Goal: Task Accomplishment & Management: Manage account settings

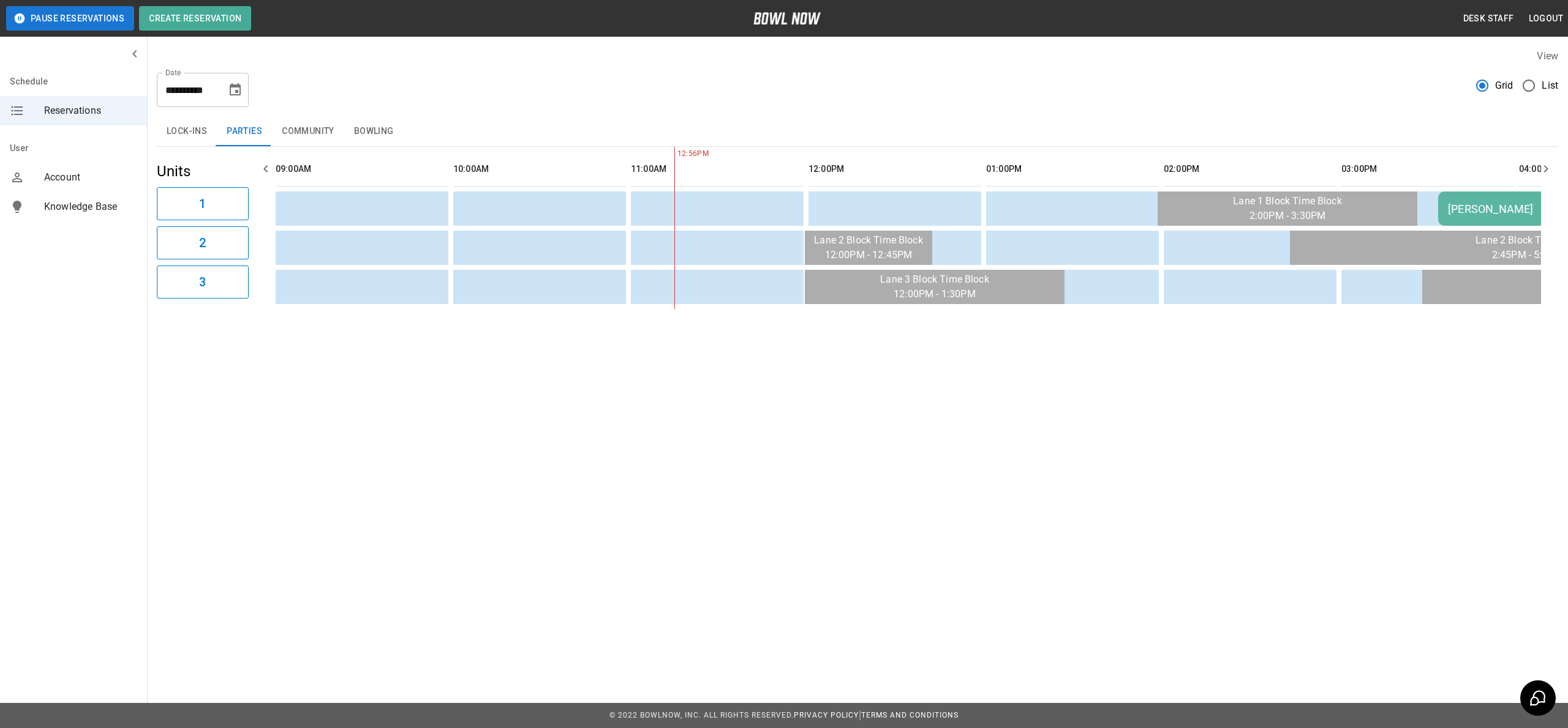
scroll to position [0, 355]
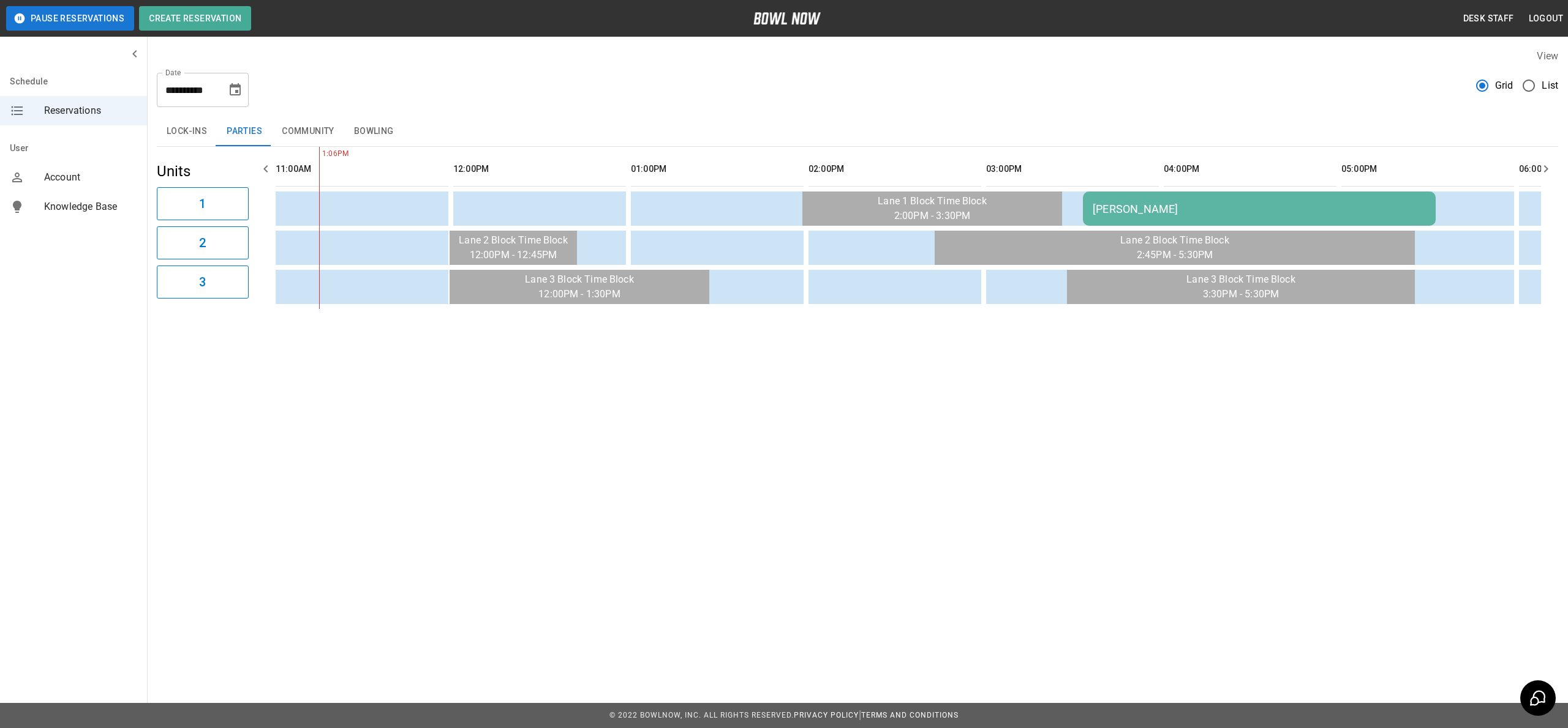
click at [233, 100] on button "Choose date, selected date is Sep 7, 2025" at bounding box center [235, 89] width 25 height 25
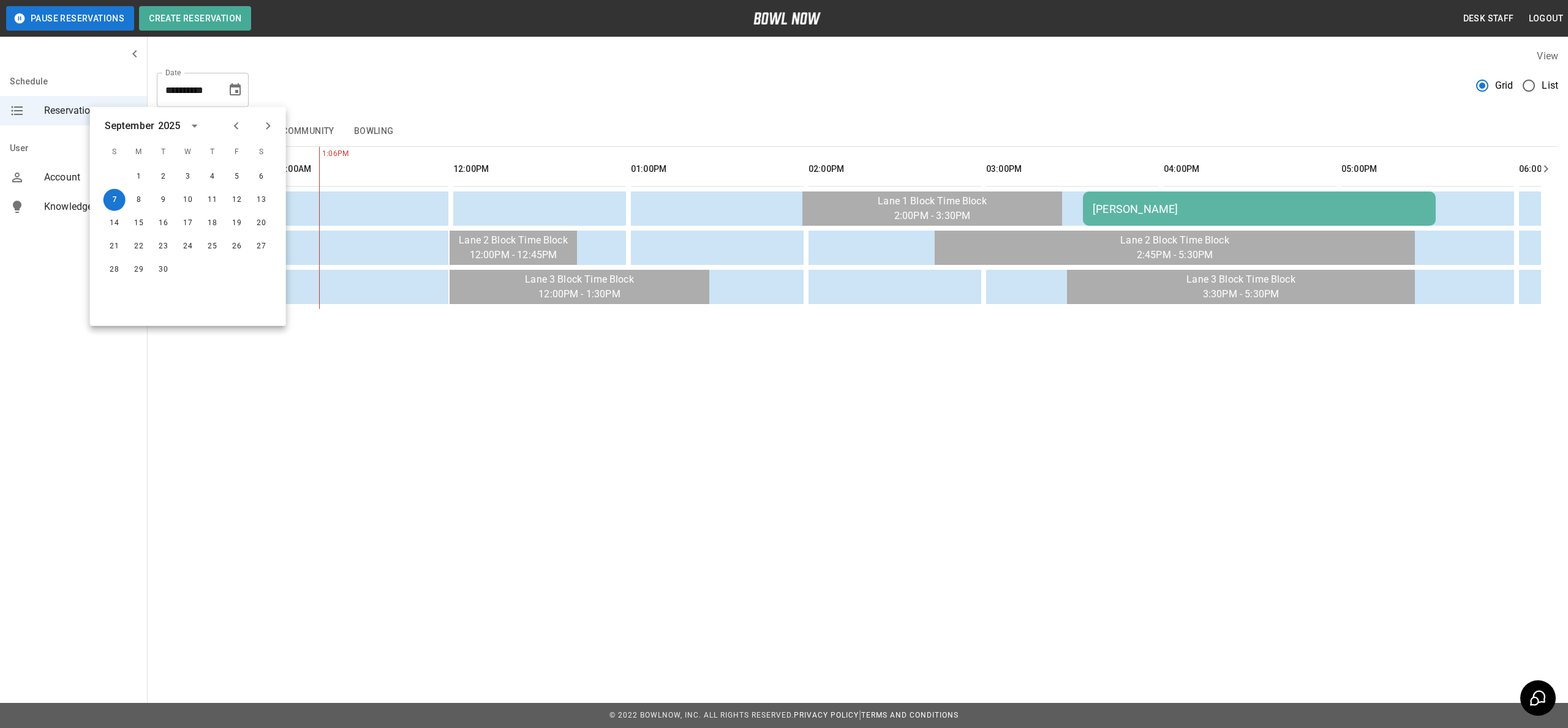
click at [300, 84] on div "**********" at bounding box center [857, 85] width 1401 height 44
click at [236, 201] on button "12" at bounding box center [237, 200] width 22 height 22
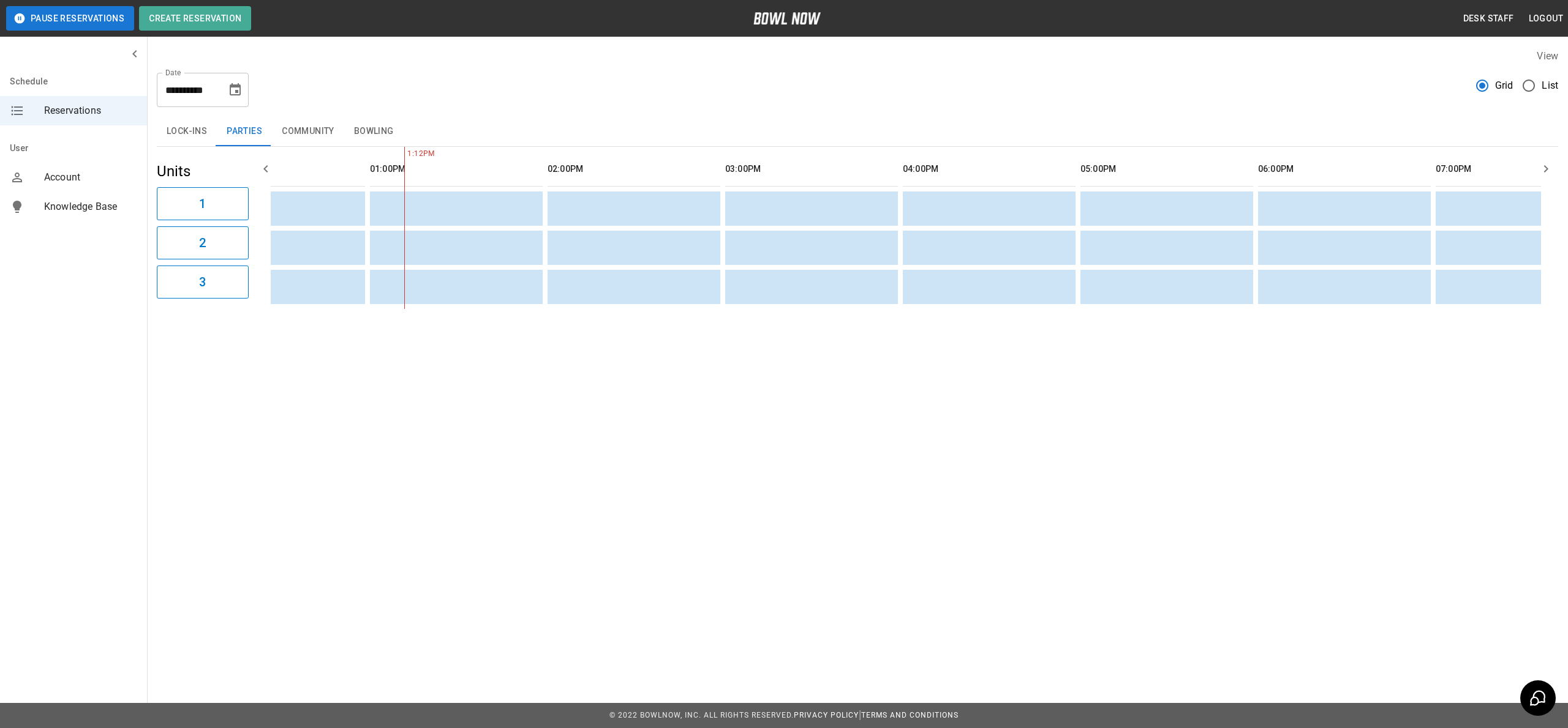
scroll to position [0, 0]
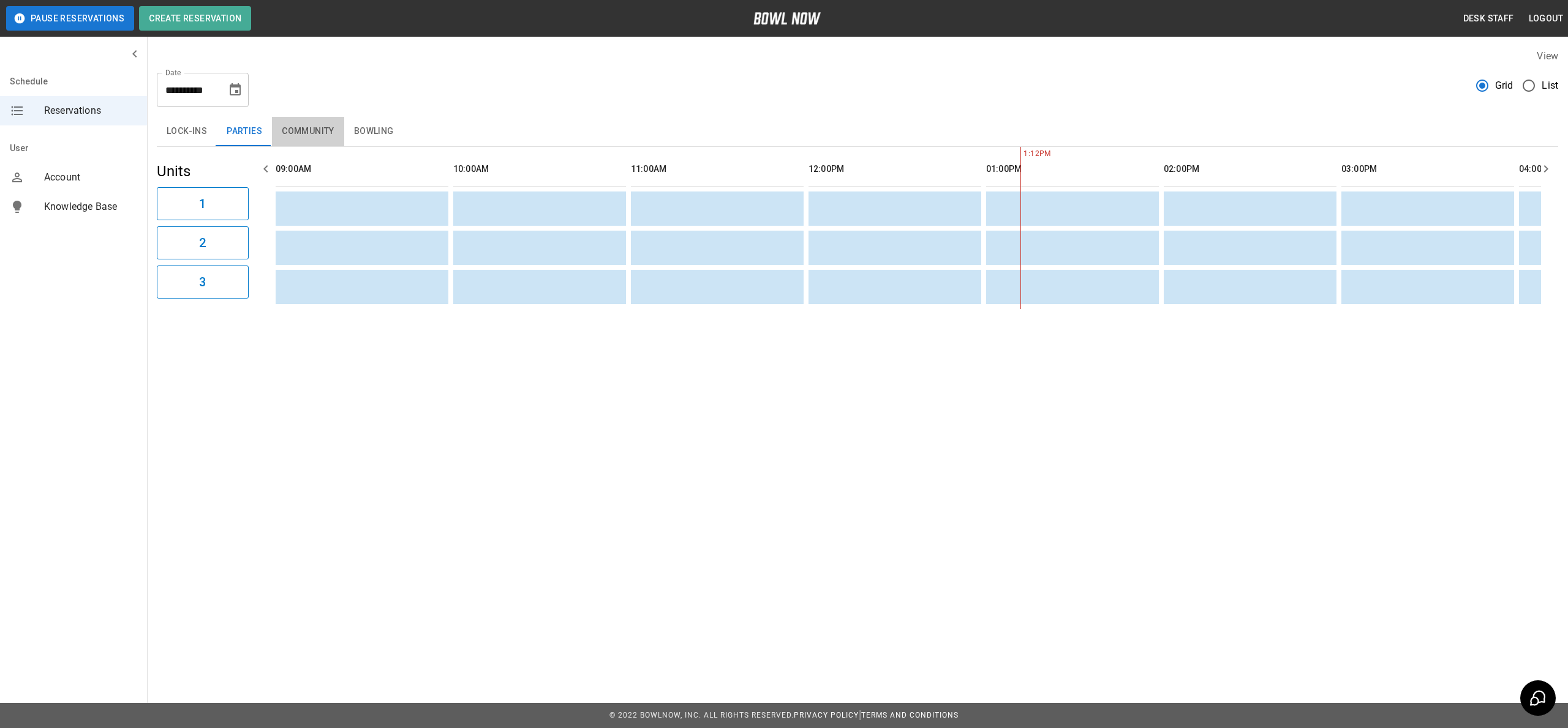
click at [272, 123] on button "Community" at bounding box center [308, 132] width 72 height 29
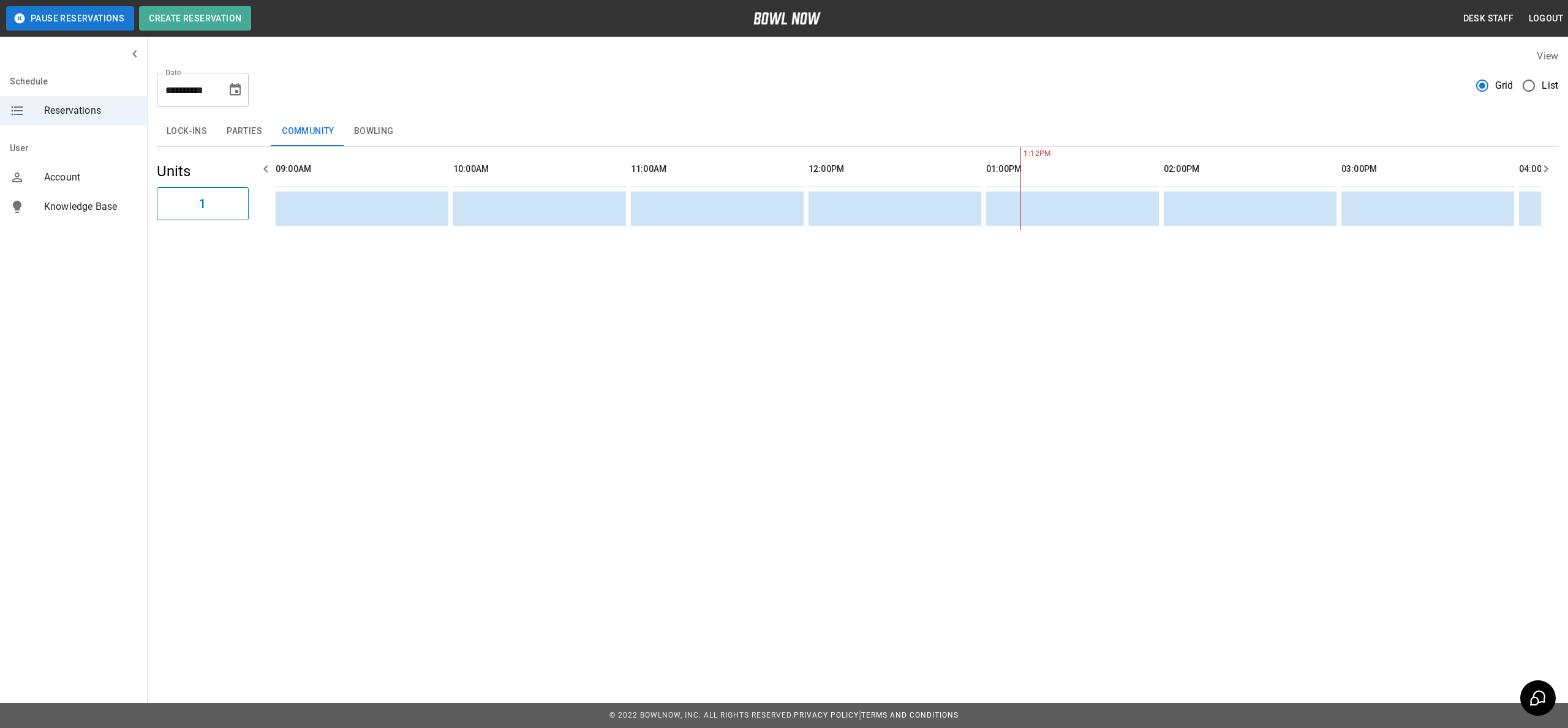
click at [217, 90] on input "**********" at bounding box center [187, 89] width 61 height 34
click at [229, 91] on icon "Choose date, selected date is Sep 12, 2025" at bounding box center [235, 90] width 15 height 15
click at [262, 193] on button "13" at bounding box center [262, 200] width 22 height 22
click at [241, 132] on button "Parties" at bounding box center [244, 132] width 55 height 29
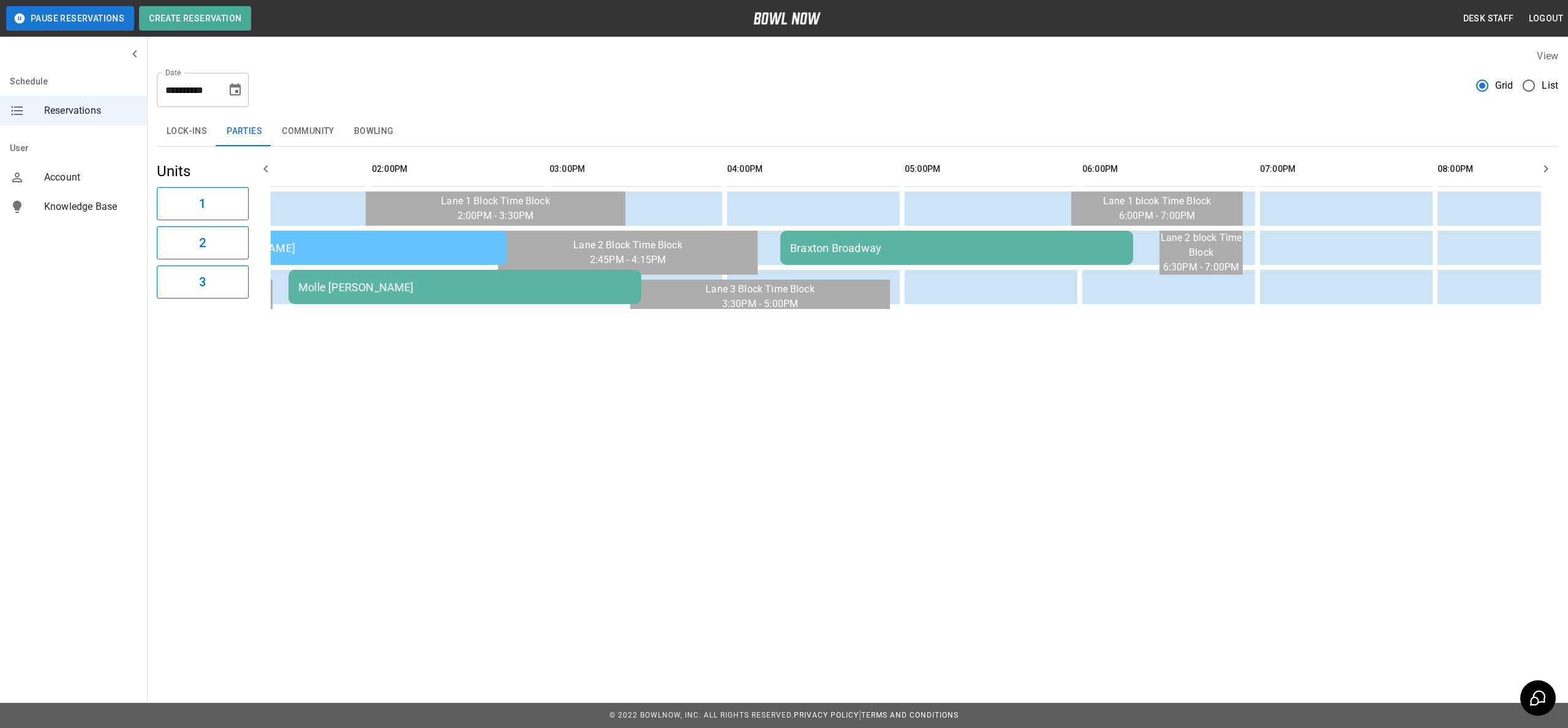
scroll to position [0, 750]
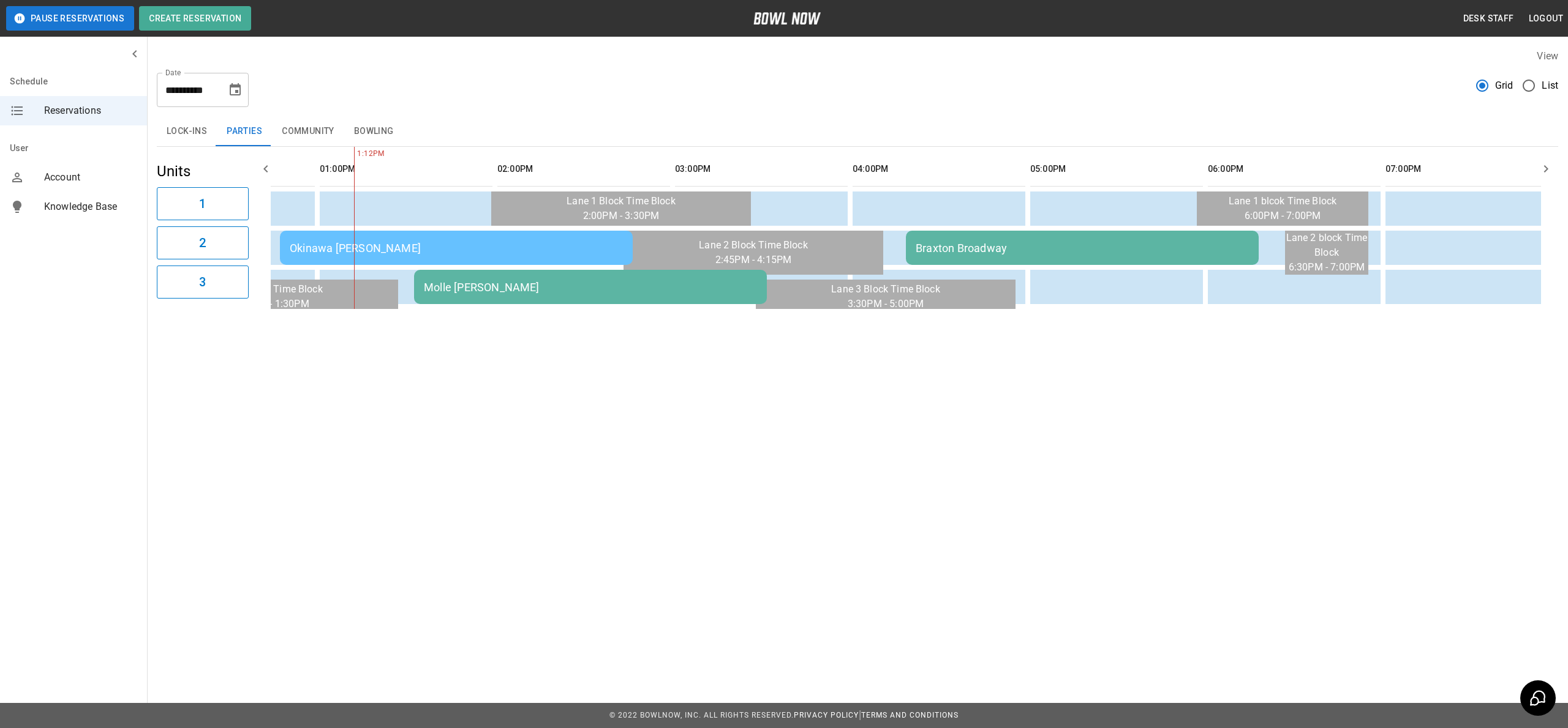
click at [562, 238] on td "Okinawa [PERSON_NAME]" at bounding box center [456, 247] width 353 height 34
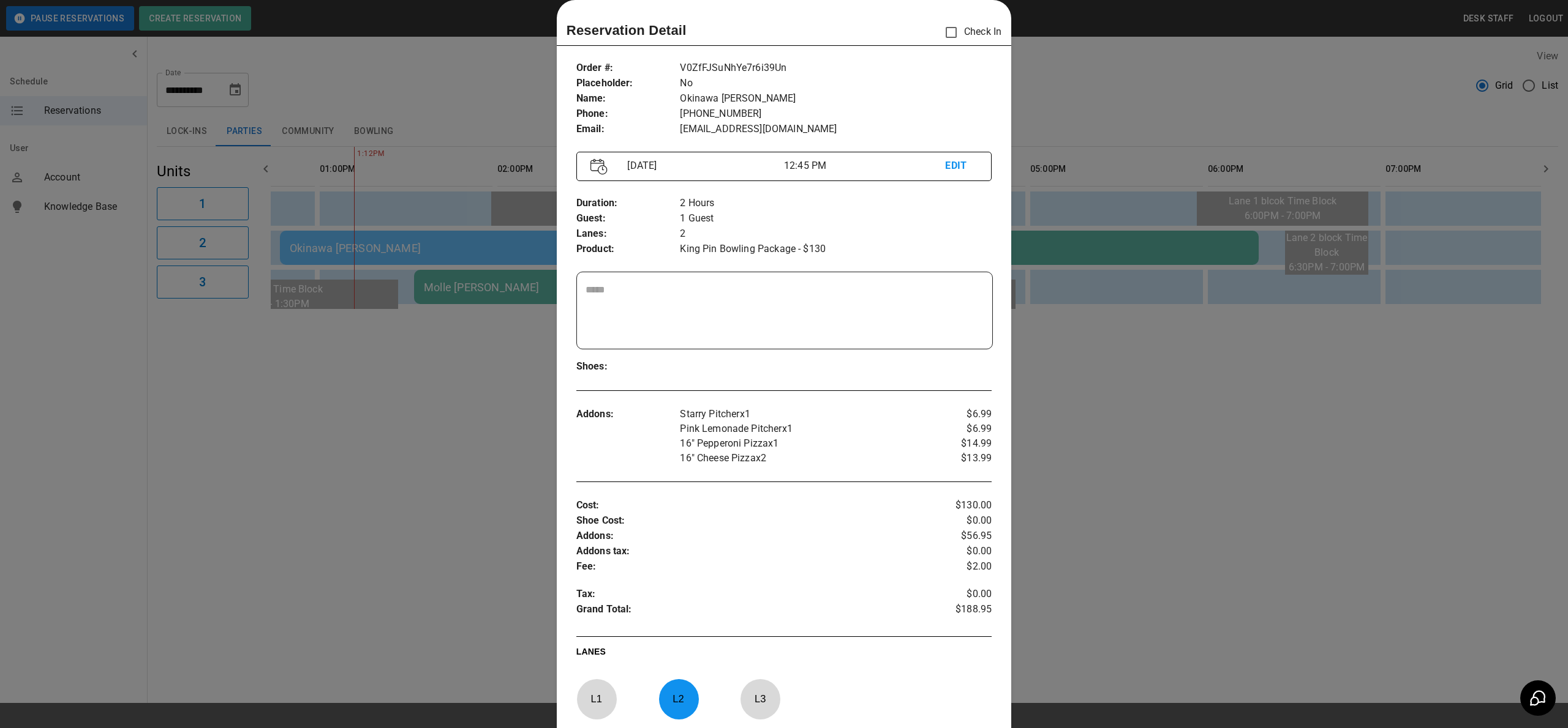
click at [1155, 245] on div at bounding box center [784, 364] width 1568 height 728
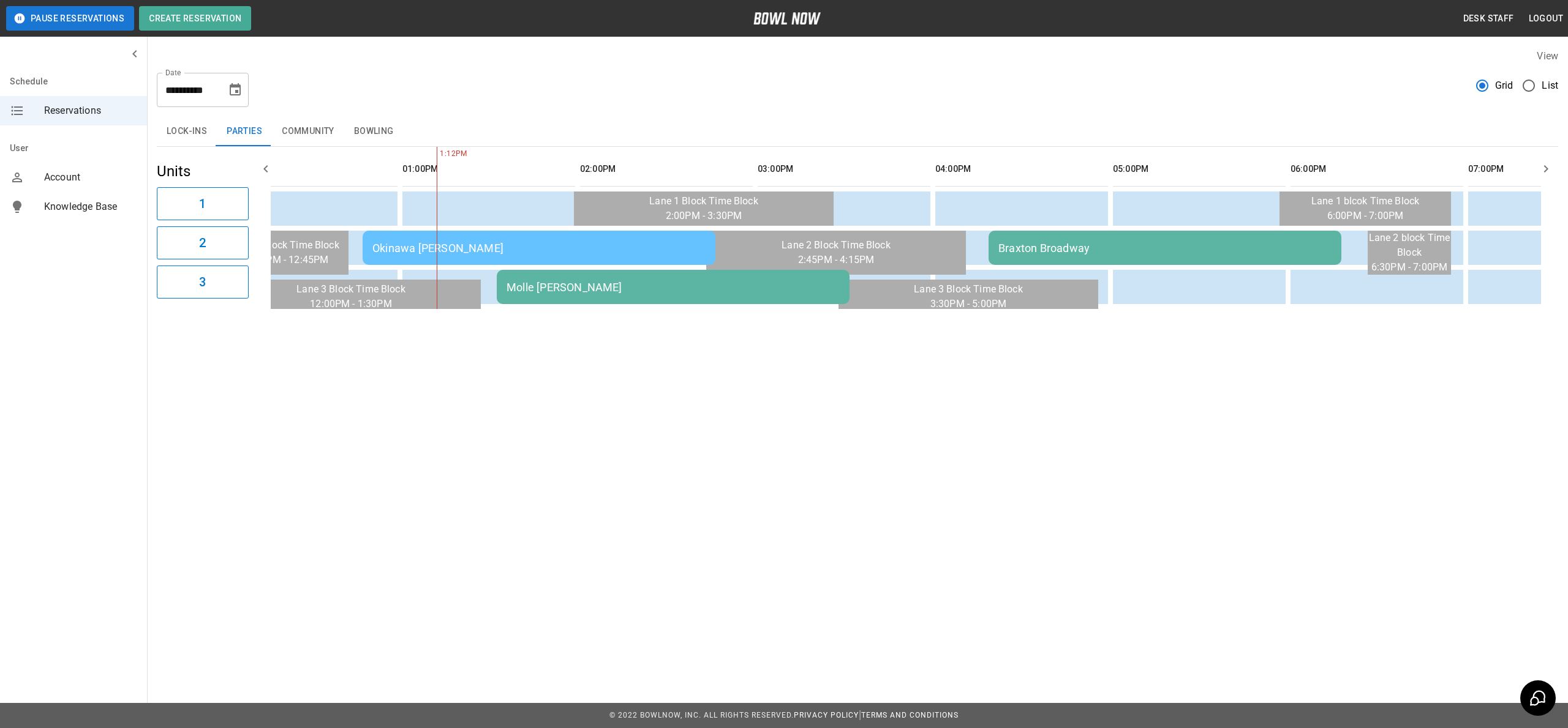
click at [488, 250] on div "Okinawa [PERSON_NAME]" at bounding box center [538, 248] width 333 height 13
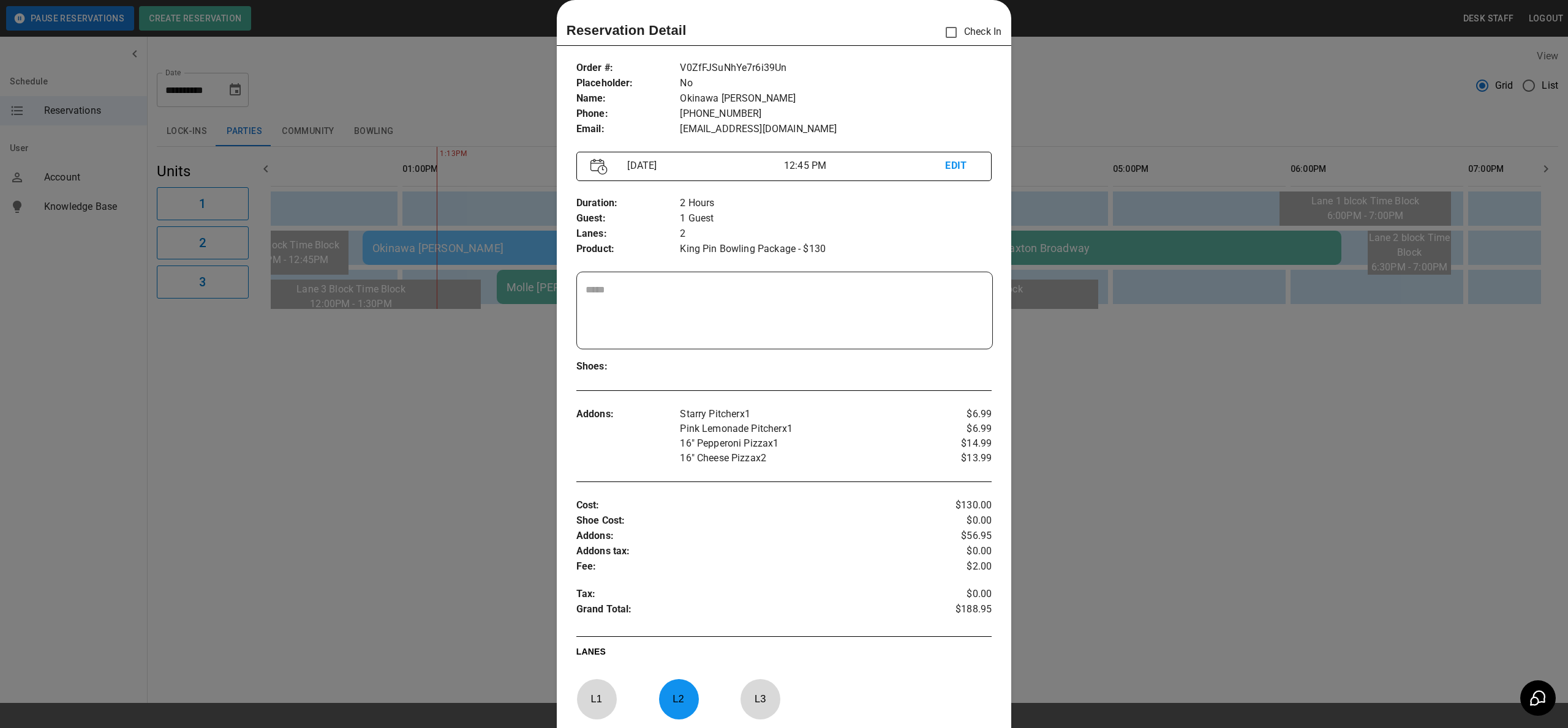
drag, startPoint x: 1183, startPoint y: 403, endPoint x: 1183, endPoint y: 395, distance: 8.0
click at [1183, 403] on div at bounding box center [784, 364] width 1568 height 728
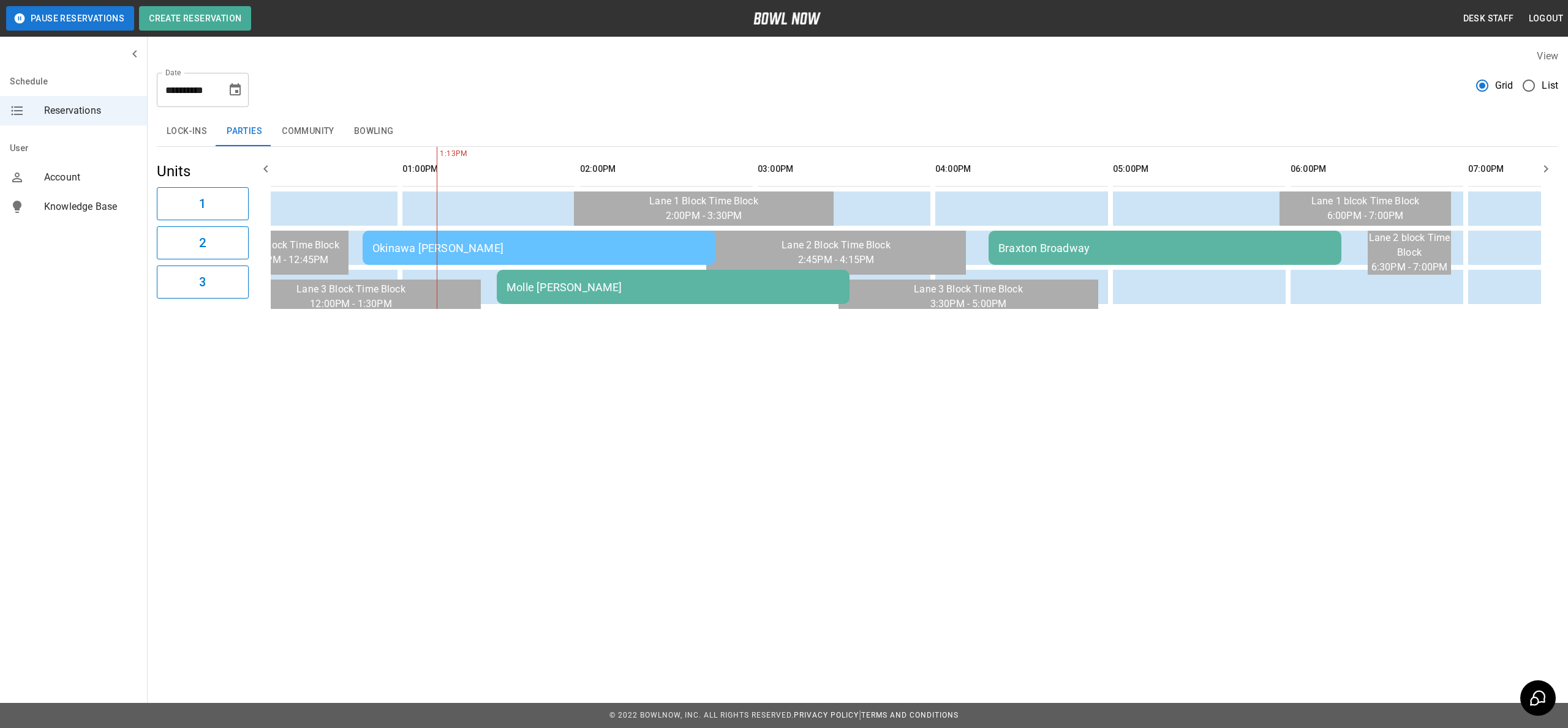
click at [703, 285] on div "Molle [PERSON_NAME]" at bounding box center [672, 288] width 333 height 13
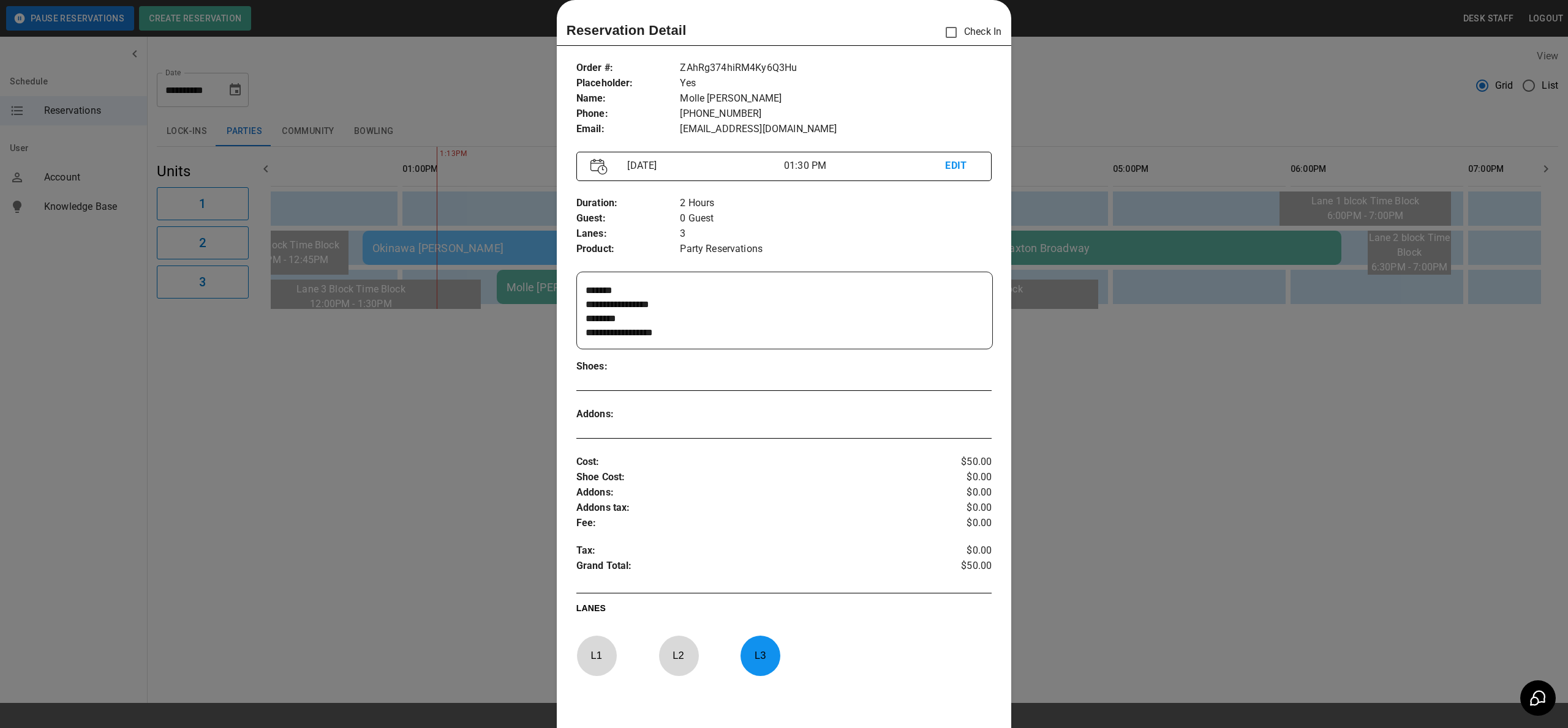
click at [1127, 331] on div at bounding box center [784, 364] width 1568 height 728
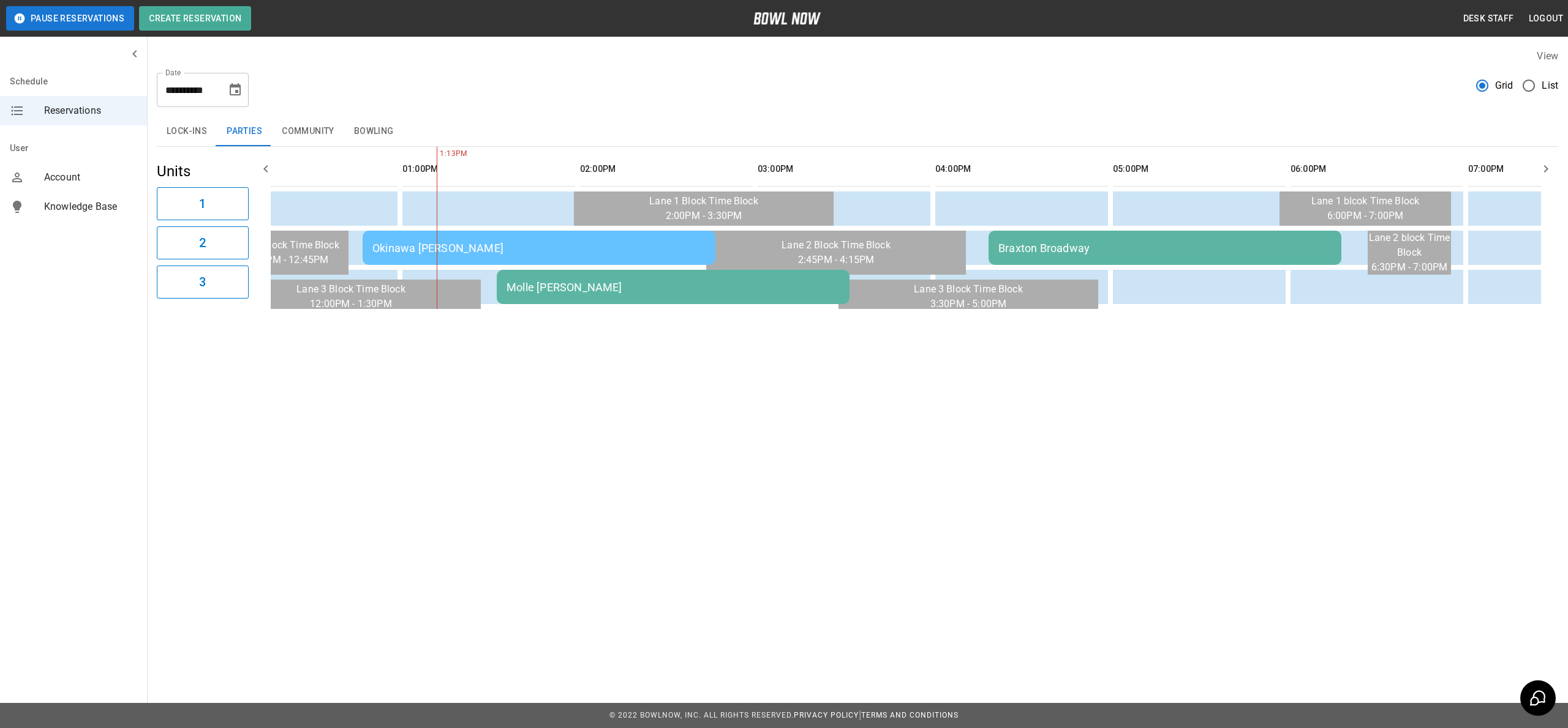
click at [1083, 242] on div "Braxton Broadway" at bounding box center [1164, 248] width 333 height 13
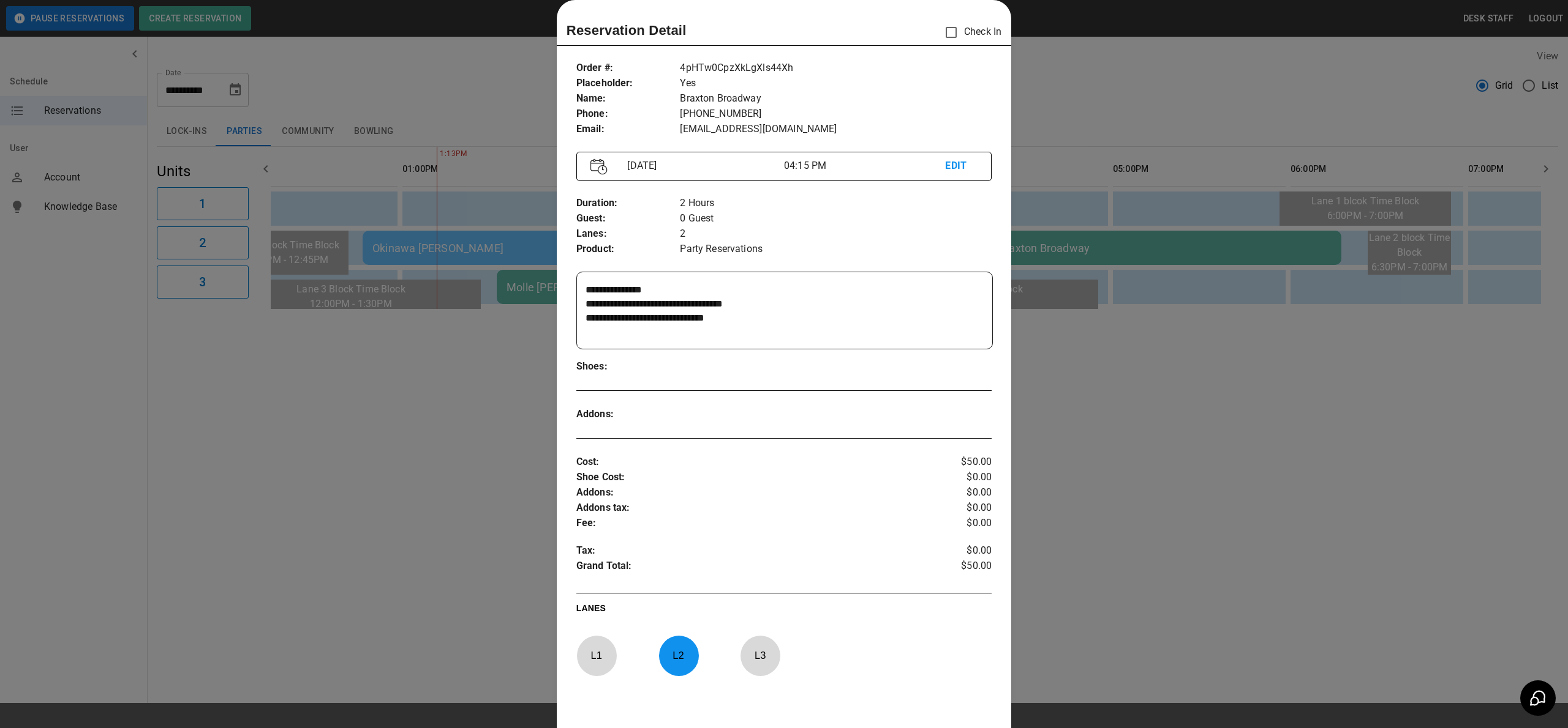
click at [1151, 338] on div at bounding box center [784, 364] width 1568 height 728
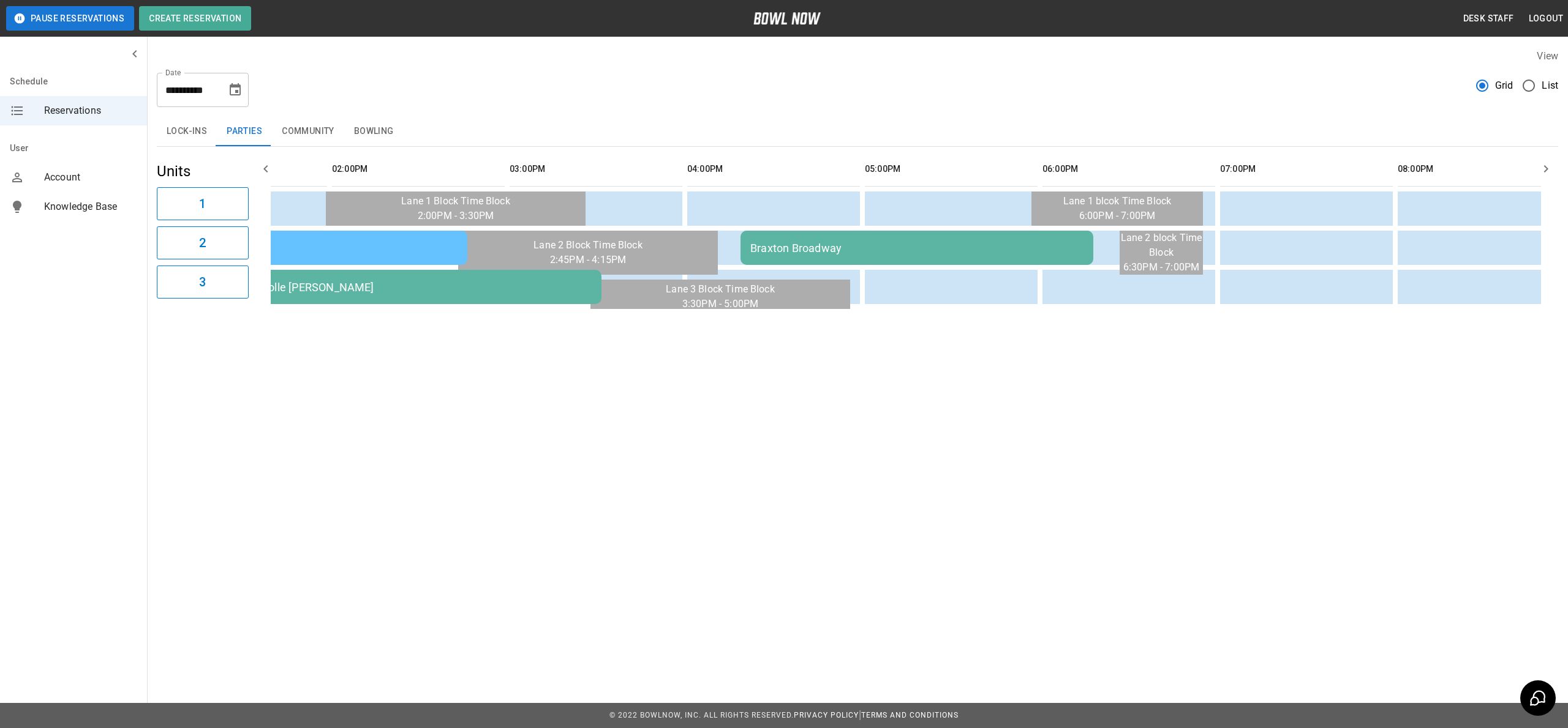
click at [227, 97] on button "Choose date, selected date is Sep 13, 2025" at bounding box center [235, 89] width 25 height 25
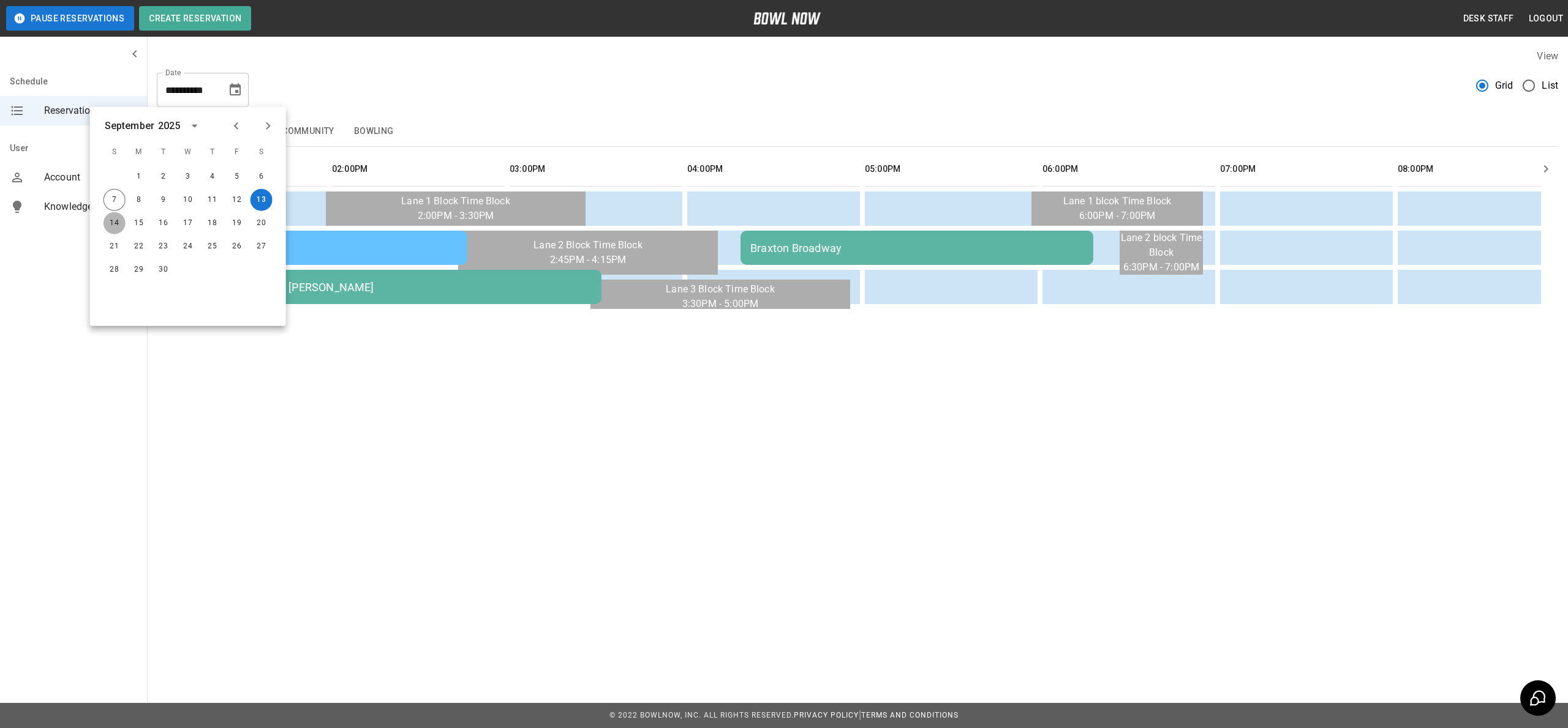
click at [114, 221] on button "14" at bounding box center [114, 224] width 22 height 22
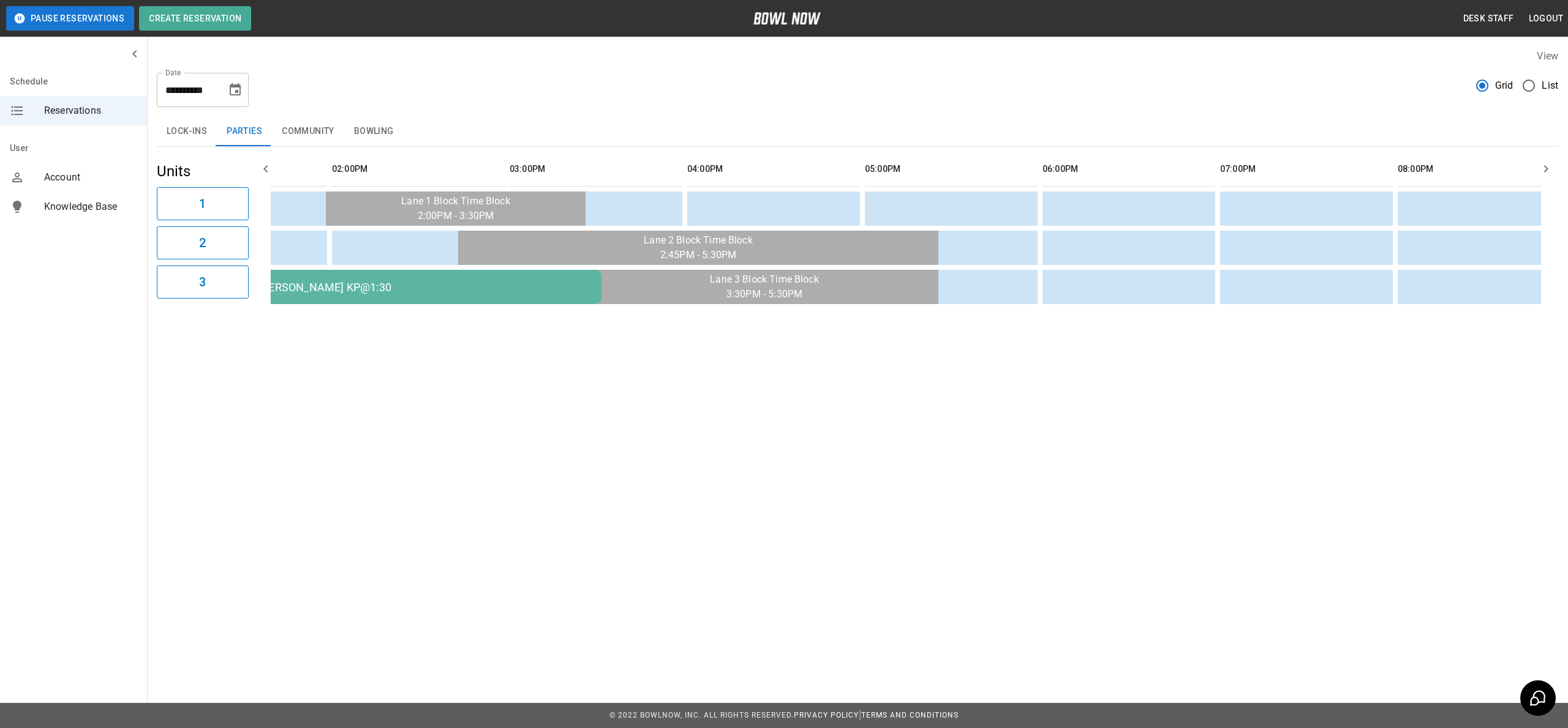
click at [232, 89] on icon "Choose date, selected date is Sep 14, 2025" at bounding box center [235, 90] width 15 height 15
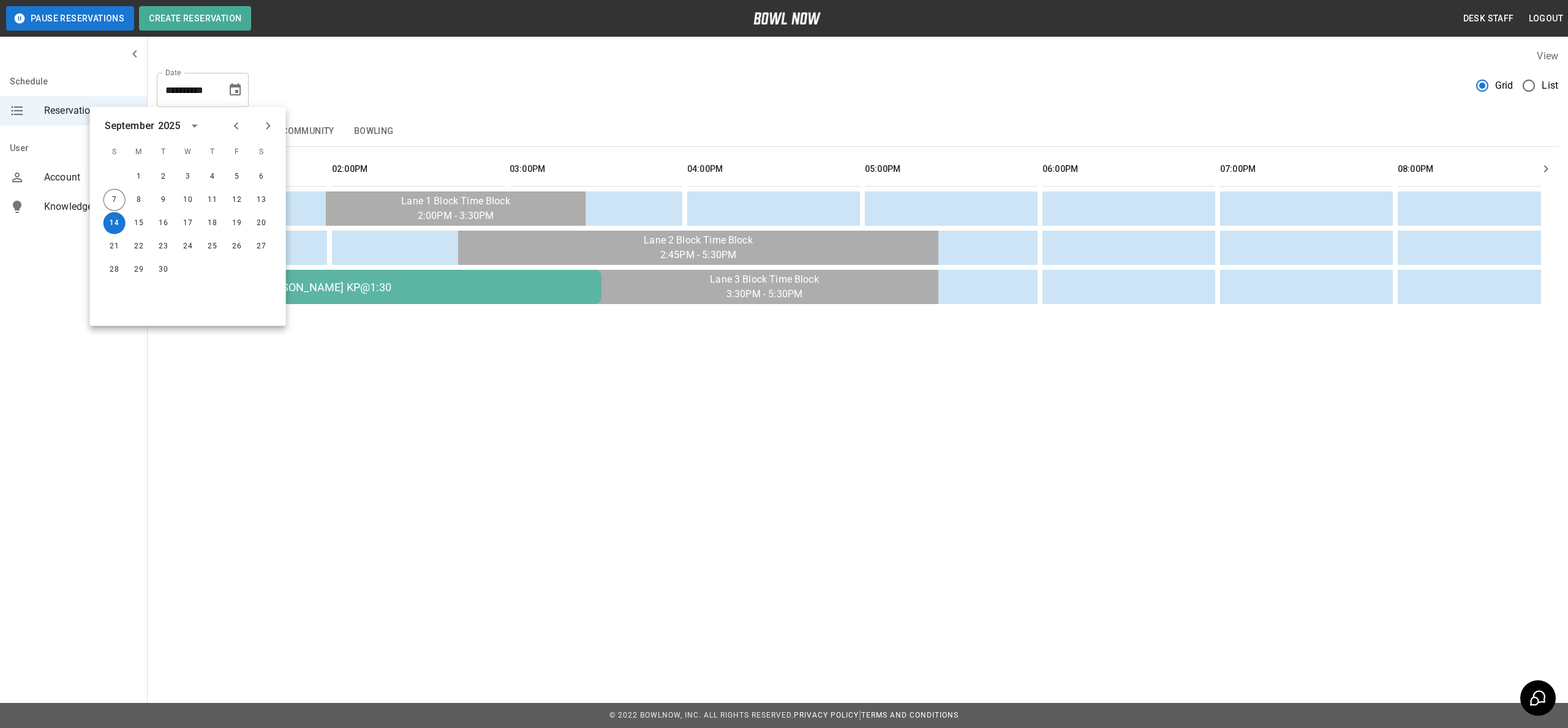
click at [316, 350] on div "**********" at bounding box center [784, 193] width 1568 height 385
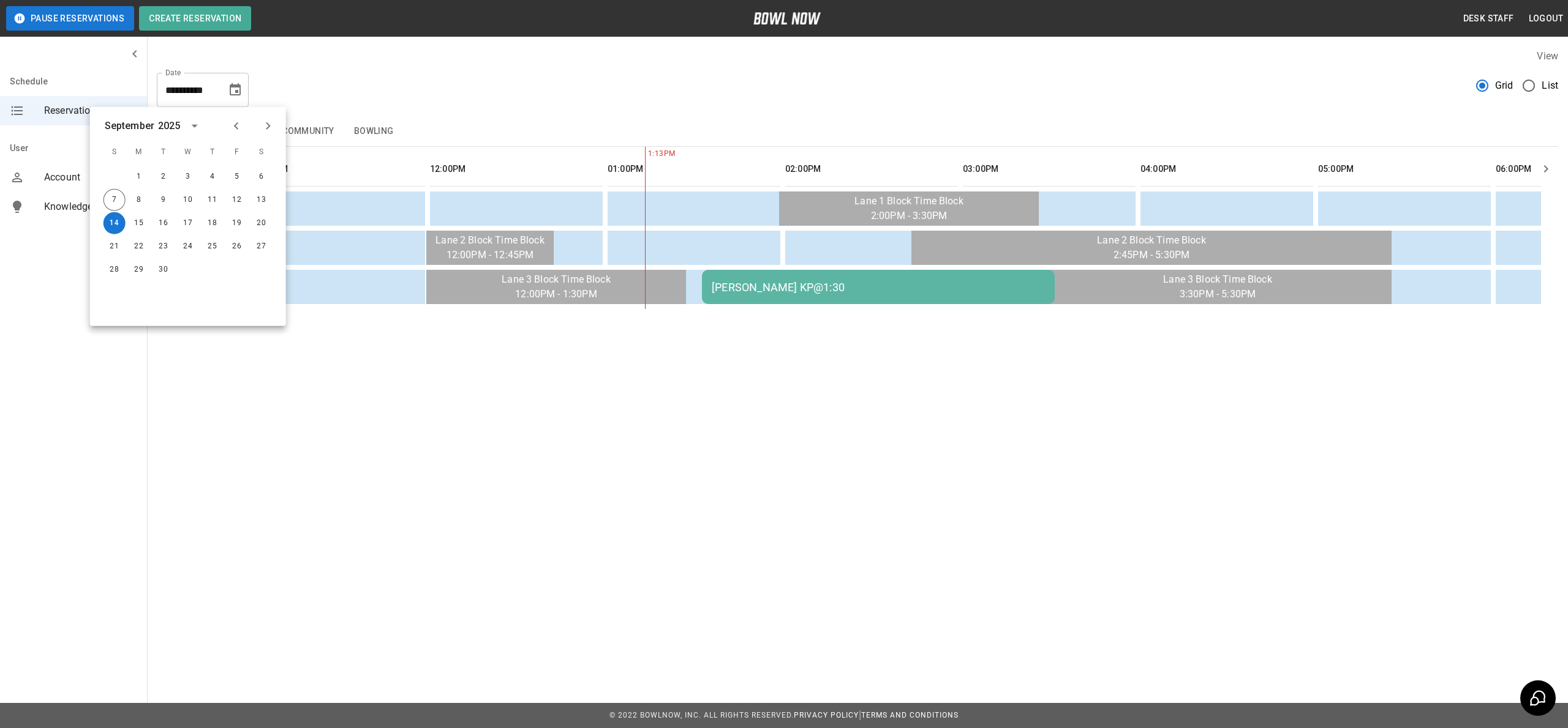
click at [714, 295] on td "[PERSON_NAME] KP@1:30" at bounding box center [878, 287] width 353 height 34
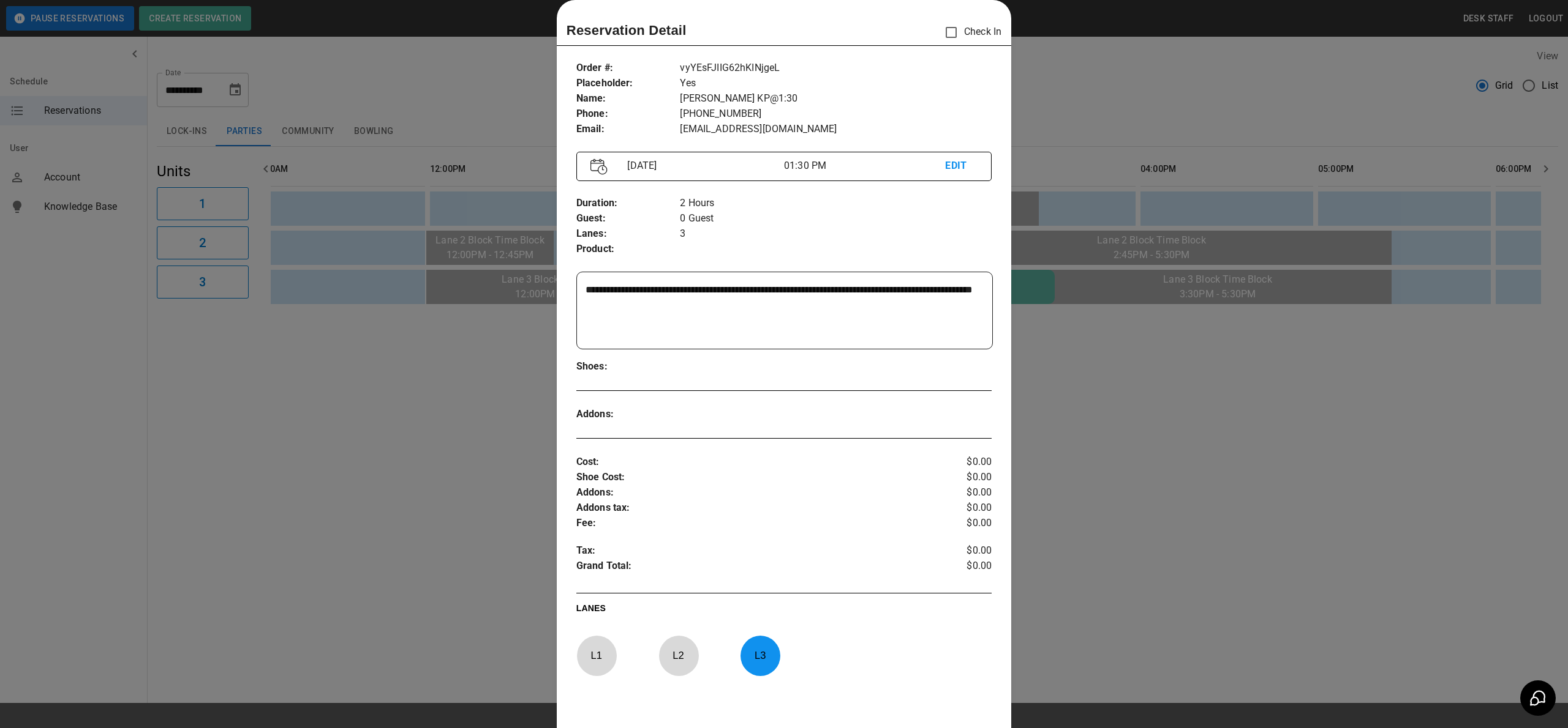
click at [1186, 299] on div at bounding box center [784, 364] width 1568 height 728
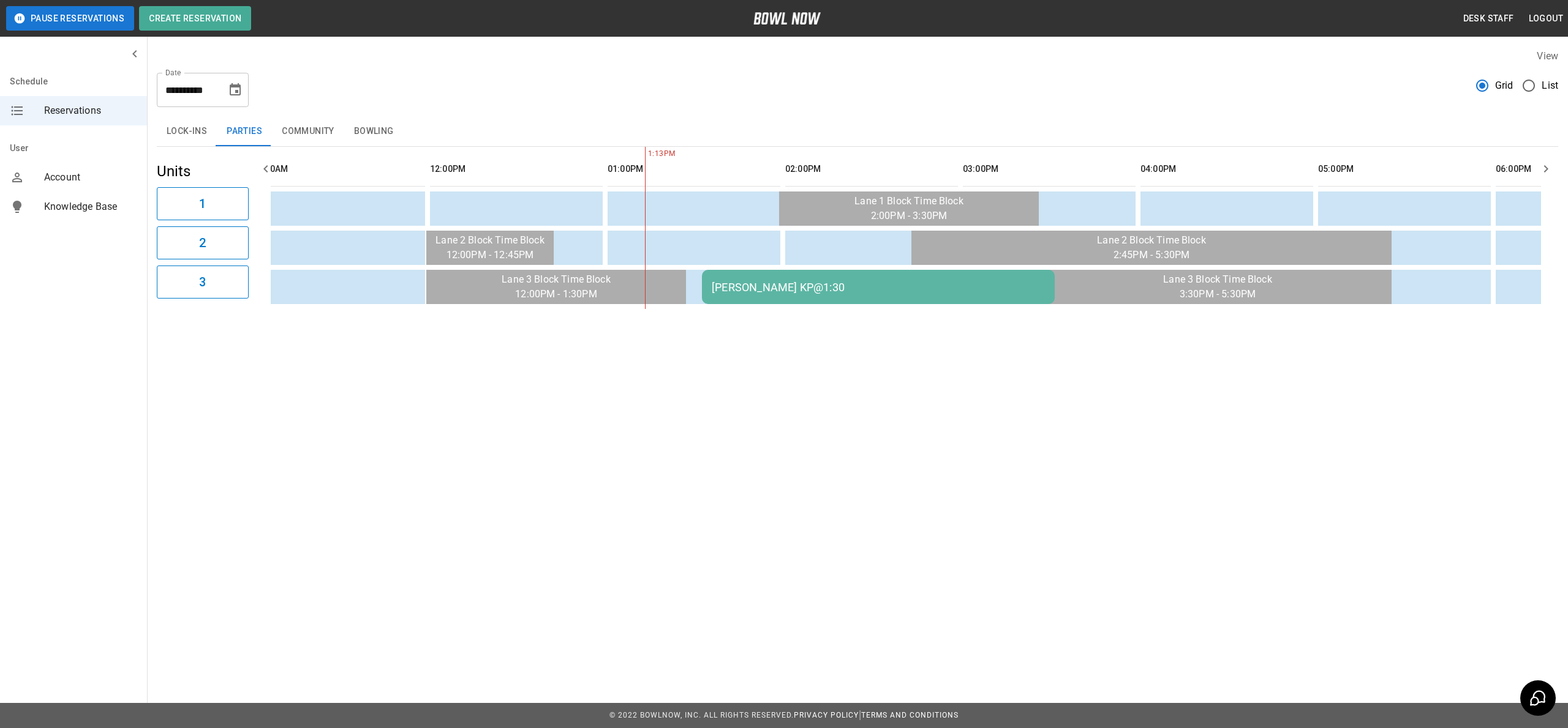
drag, startPoint x: 893, startPoint y: 324, endPoint x: 849, endPoint y: 322, distance: 44.0
click at [853, 319] on div "**********" at bounding box center [856, 180] width 1421 height 280
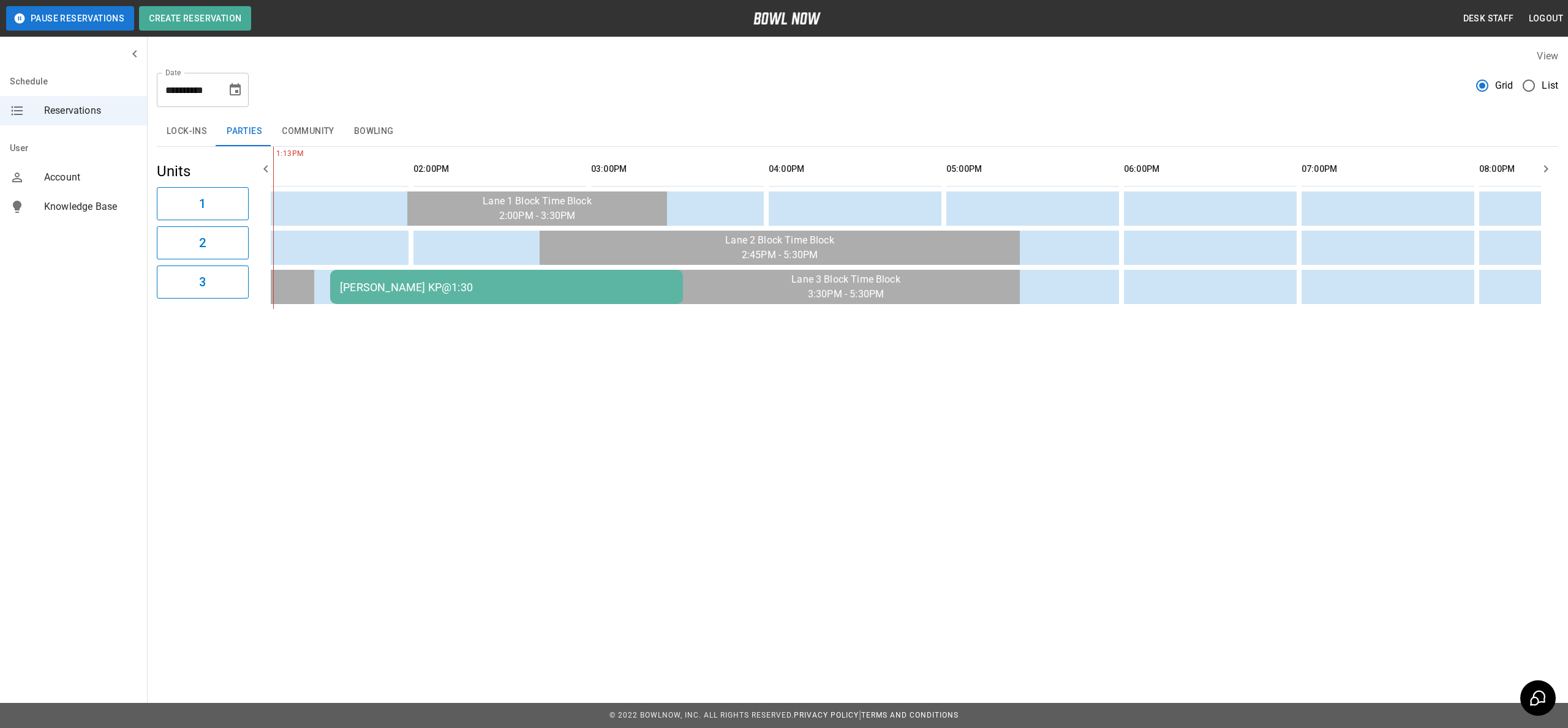
click at [232, 81] on button "Choose date, selected date is Sep 14, 2025" at bounding box center [235, 89] width 25 height 25
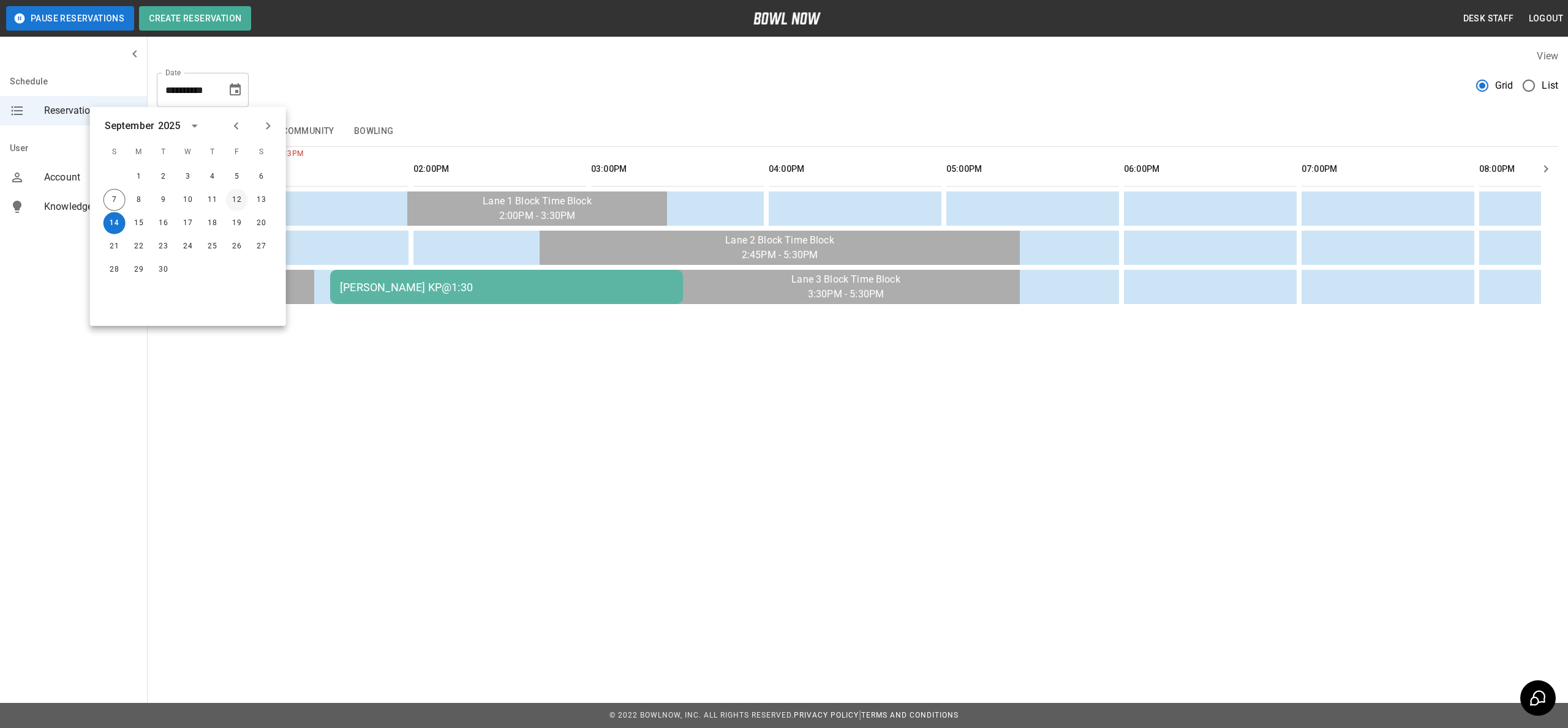
click at [238, 204] on button "12" at bounding box center [237, 200] width 22 height 22
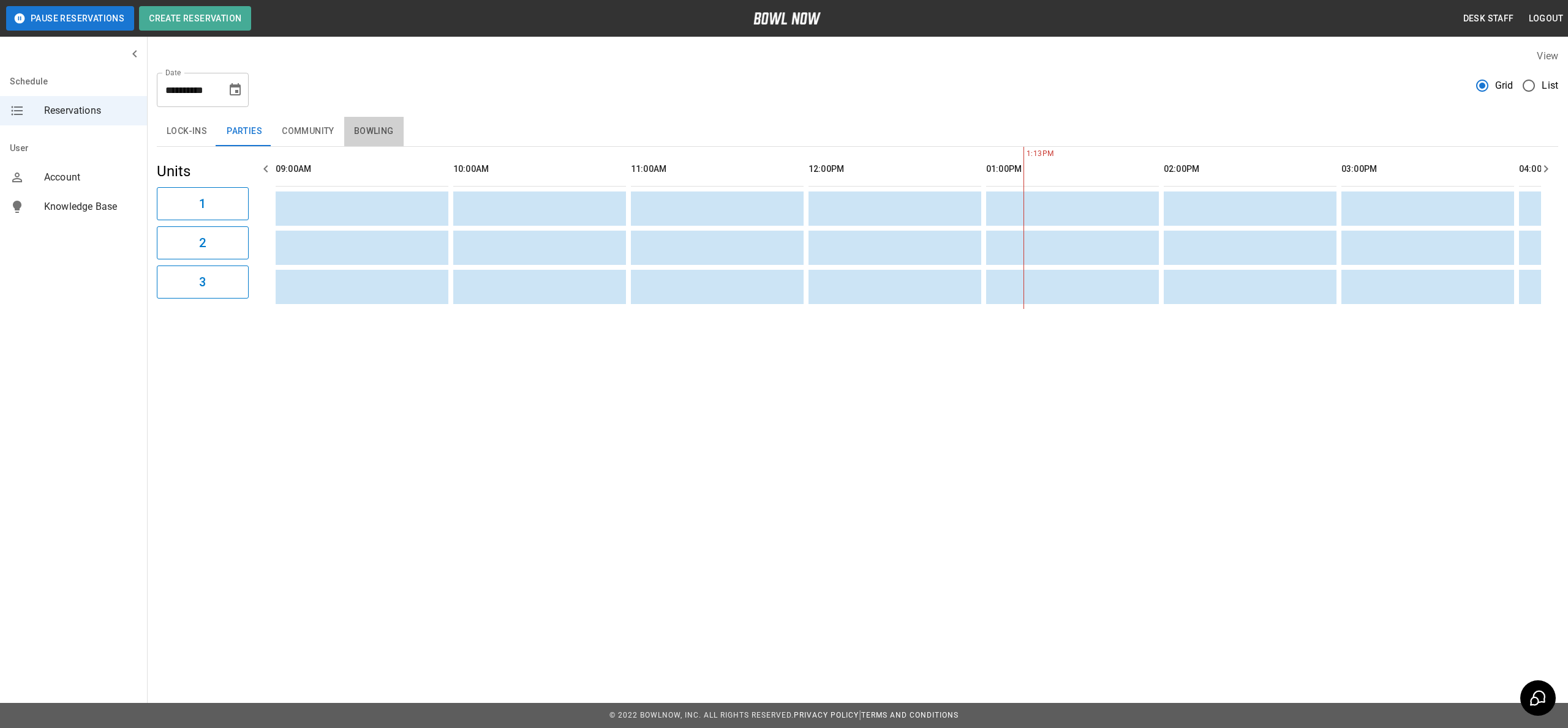
click at [400, 123] on button "Bowling" at bounding box center [373, 132] width 59 height 29
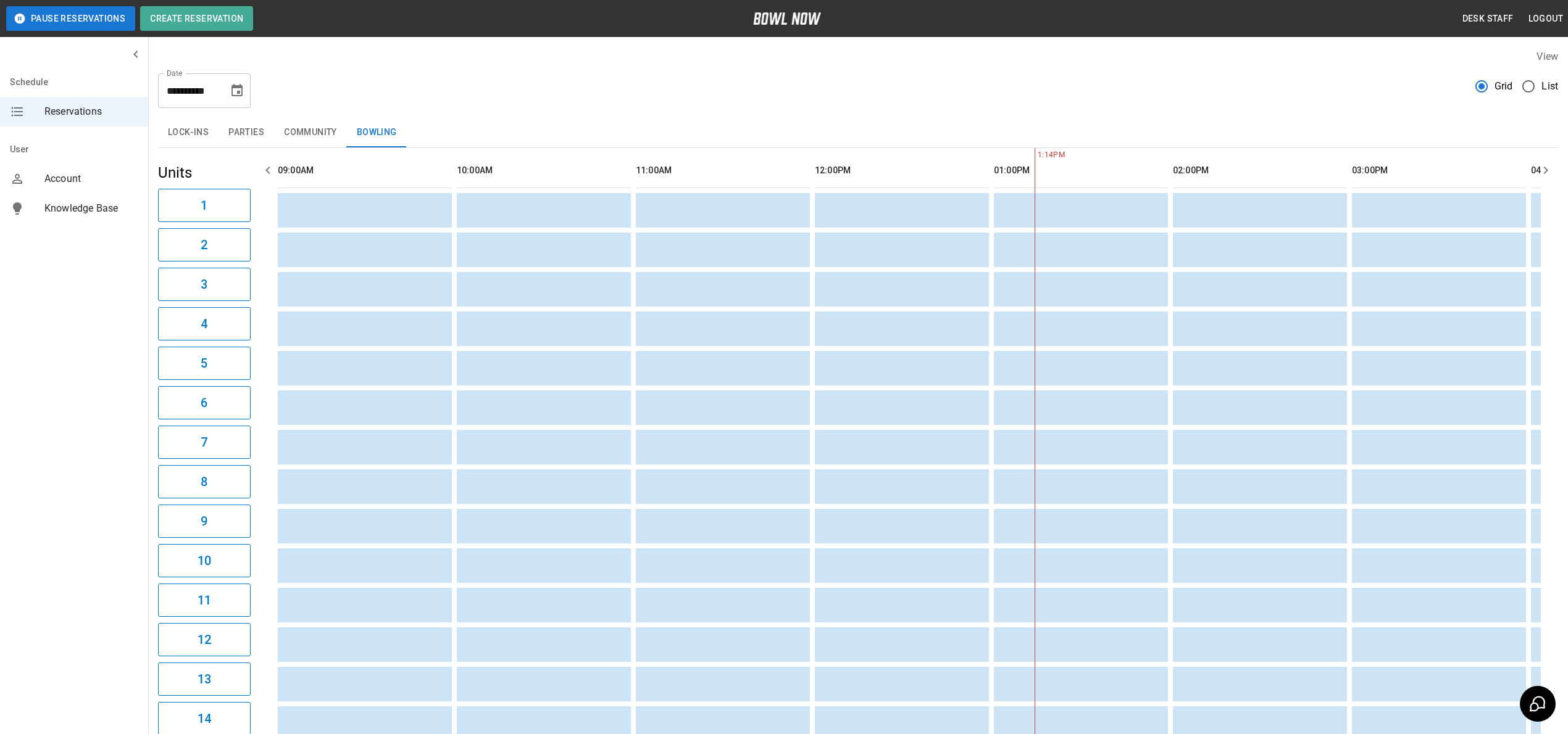
click at [253, 131] on button "Parties" at bounding box center [246, 133] width 56 height 30
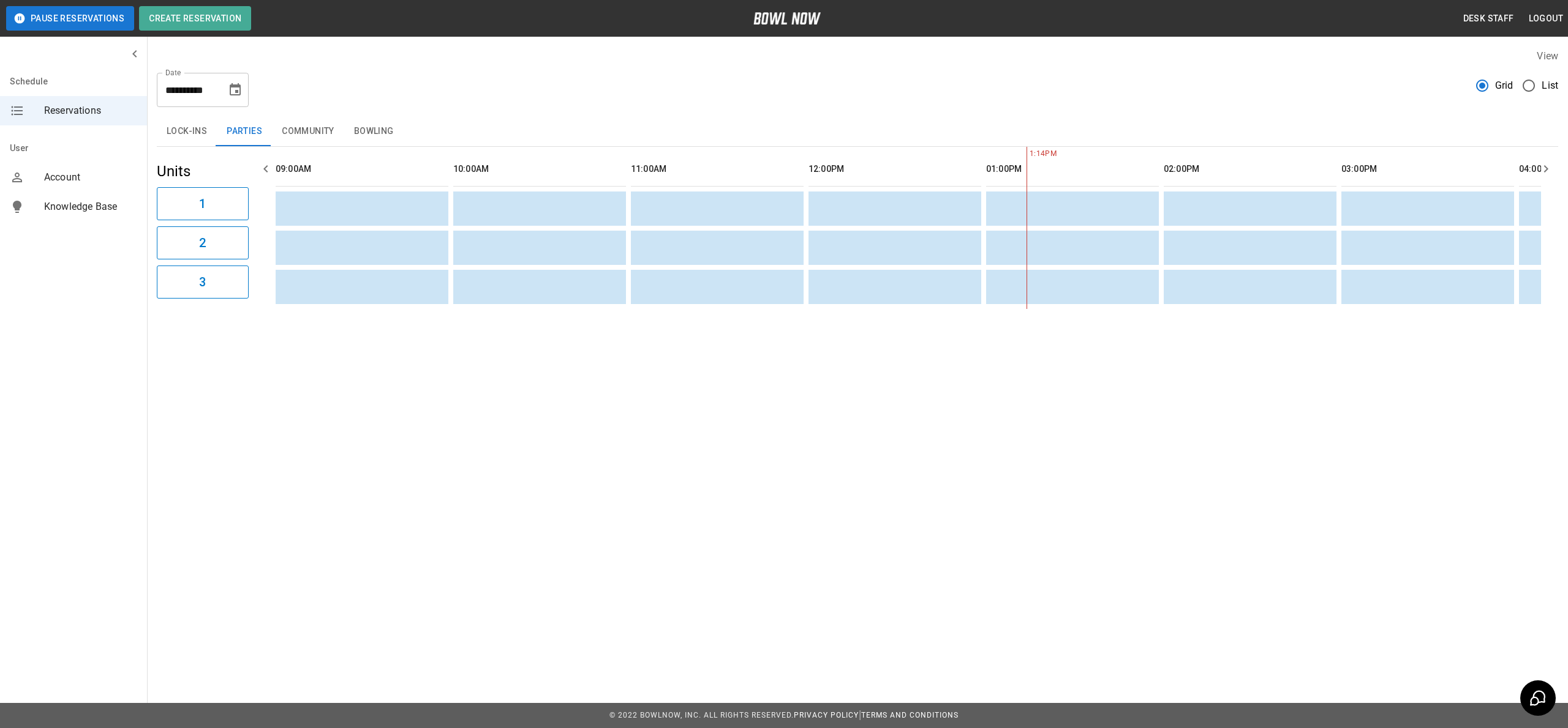
click at [192, 142] on button "Lock-ins" at bounding box center [186, 132] width 60 height 29
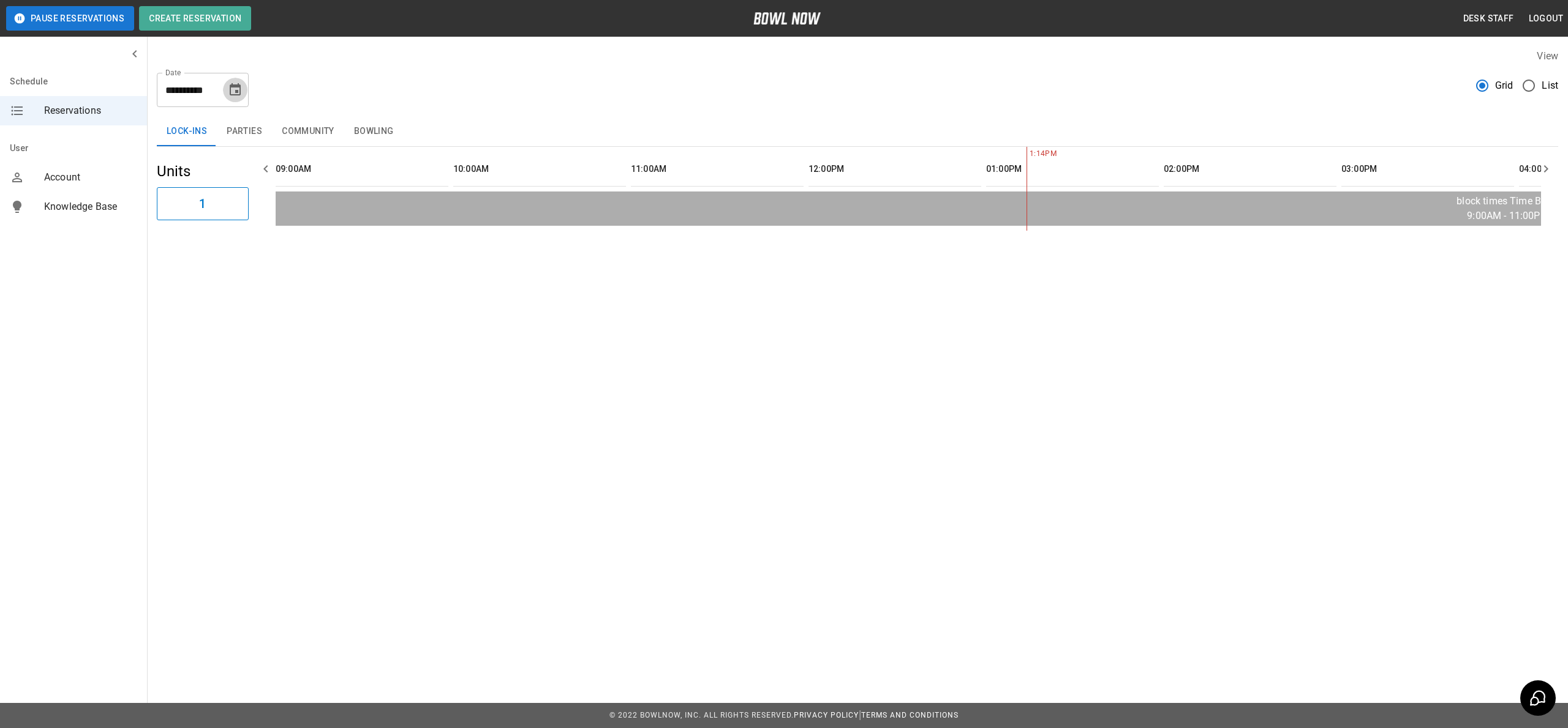
click at [242, 87] on button "Choose date, selected date is Sep 12, 2025" at bounding box center [235, 89] width 25 height 25
click at [262, 199] on button "13" at bounding box center [262, 200] width 22 height 22
type input "**********"
click at [253, 135] on button "Parties" at bounding box center [244, 132] width 55 height 29
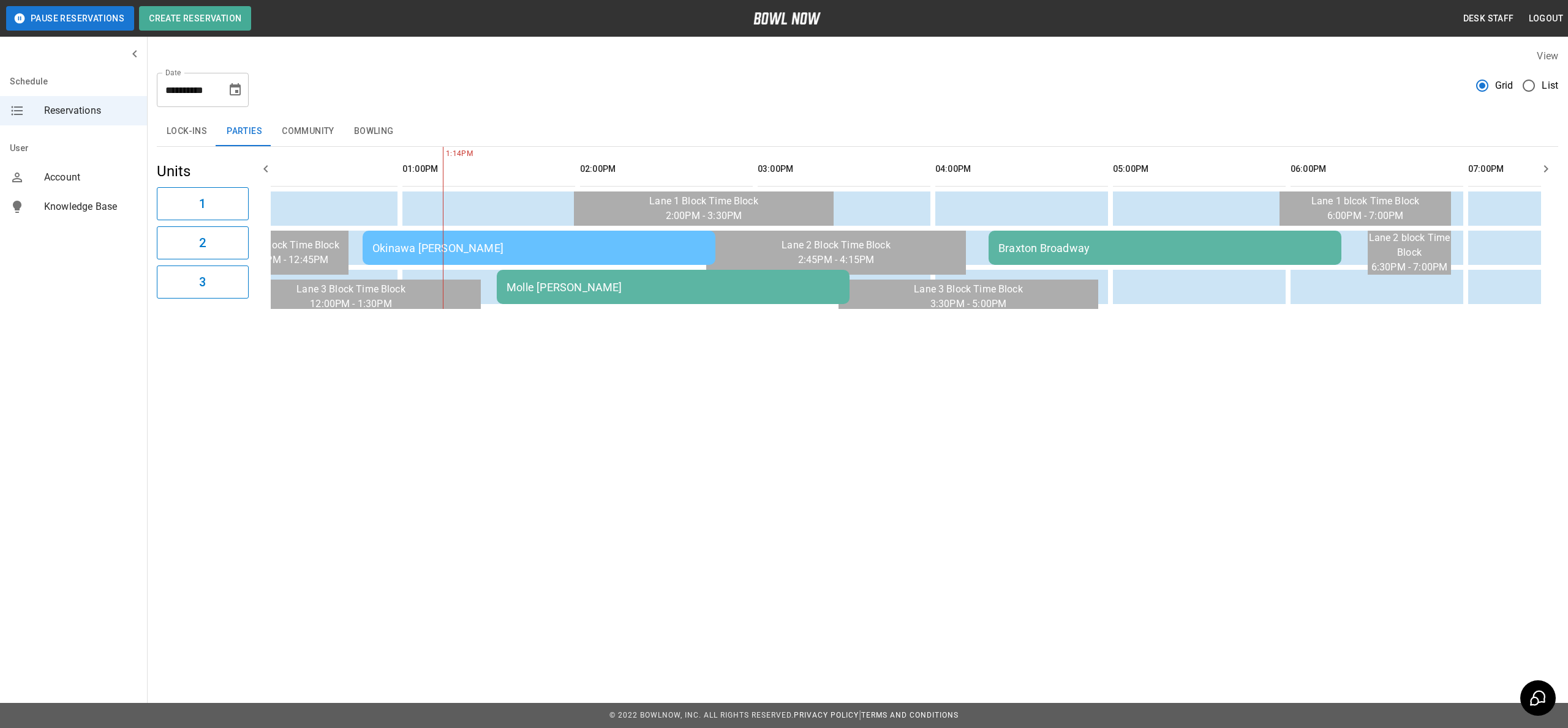
scroll to position [0, 579]
click at [556, 238] on td "Okinawa [PERSON_NAME]" at bounding box center [543, 247] width 353 height 34
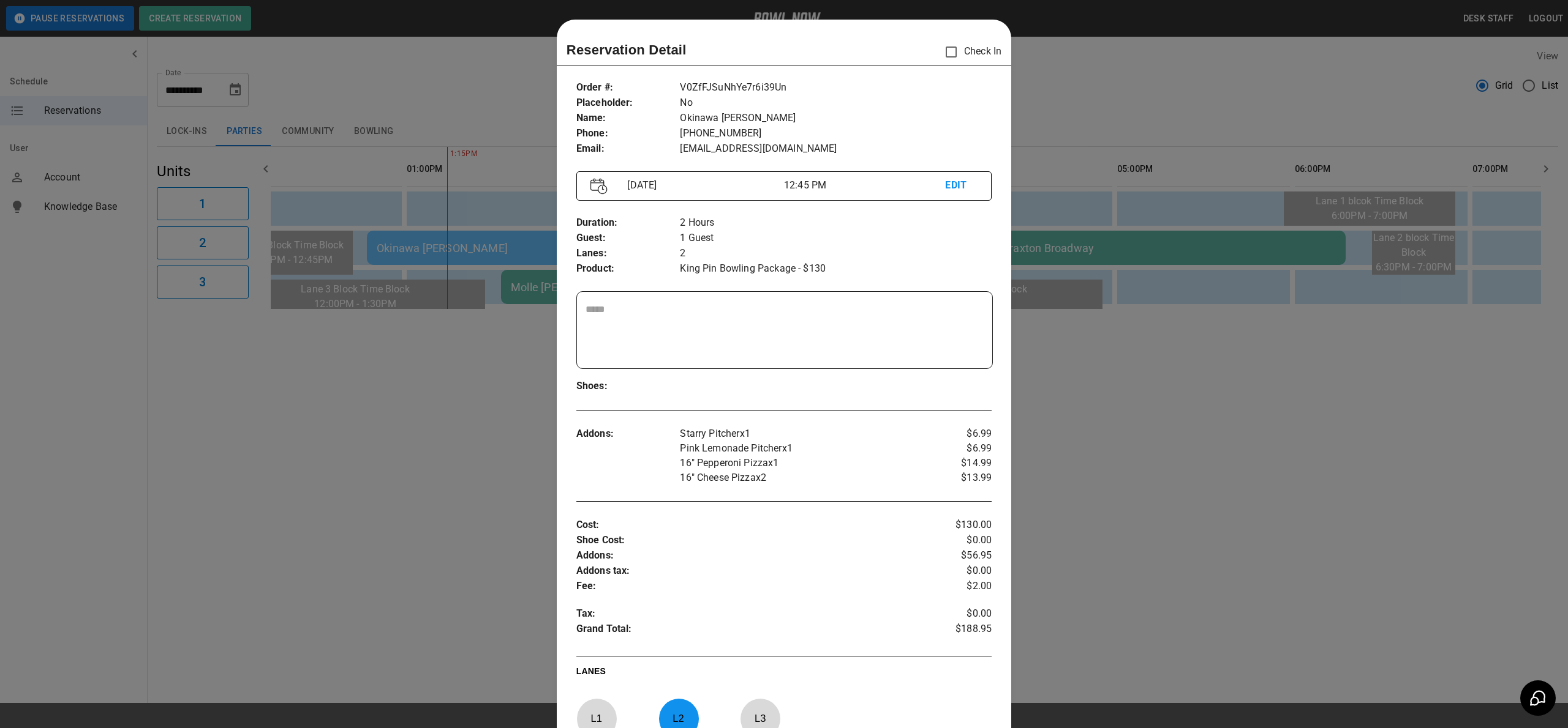
scroll to position [19, 0]
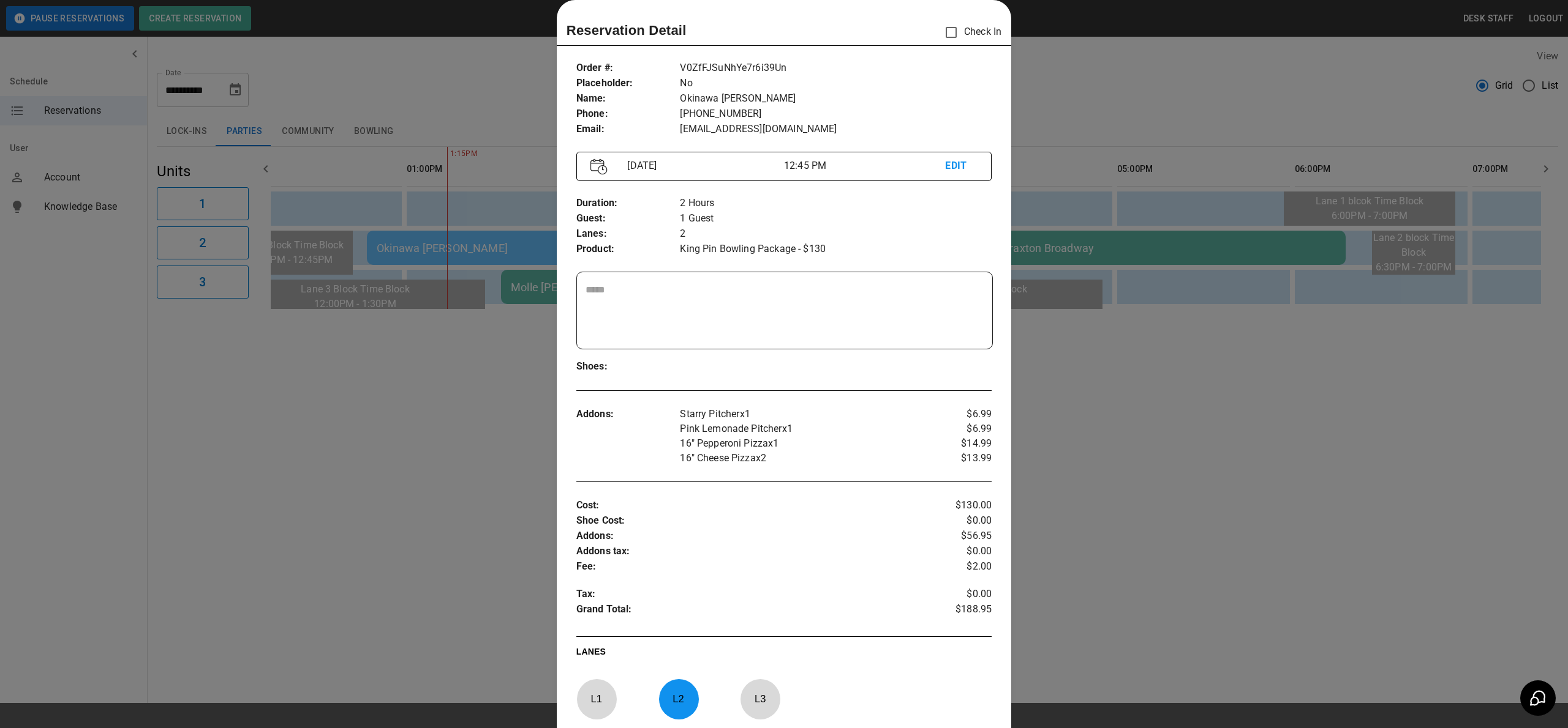
click at [1122, 307] on div at bounding box center [784, 364] width 1568 height 728
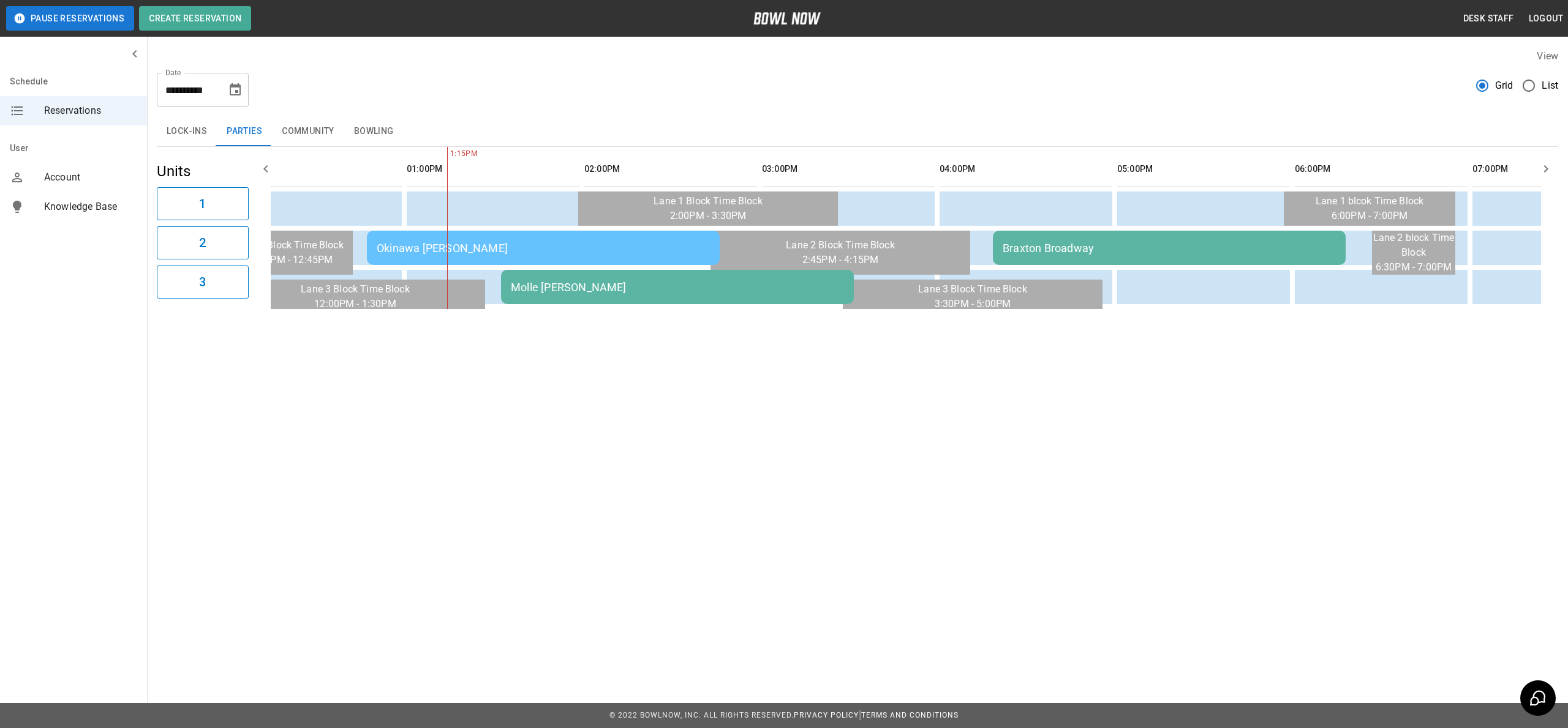
click at [752, 273] on td "Molle [PERSON_NAME]" at bounding box center [677, 287] width 353 height 34
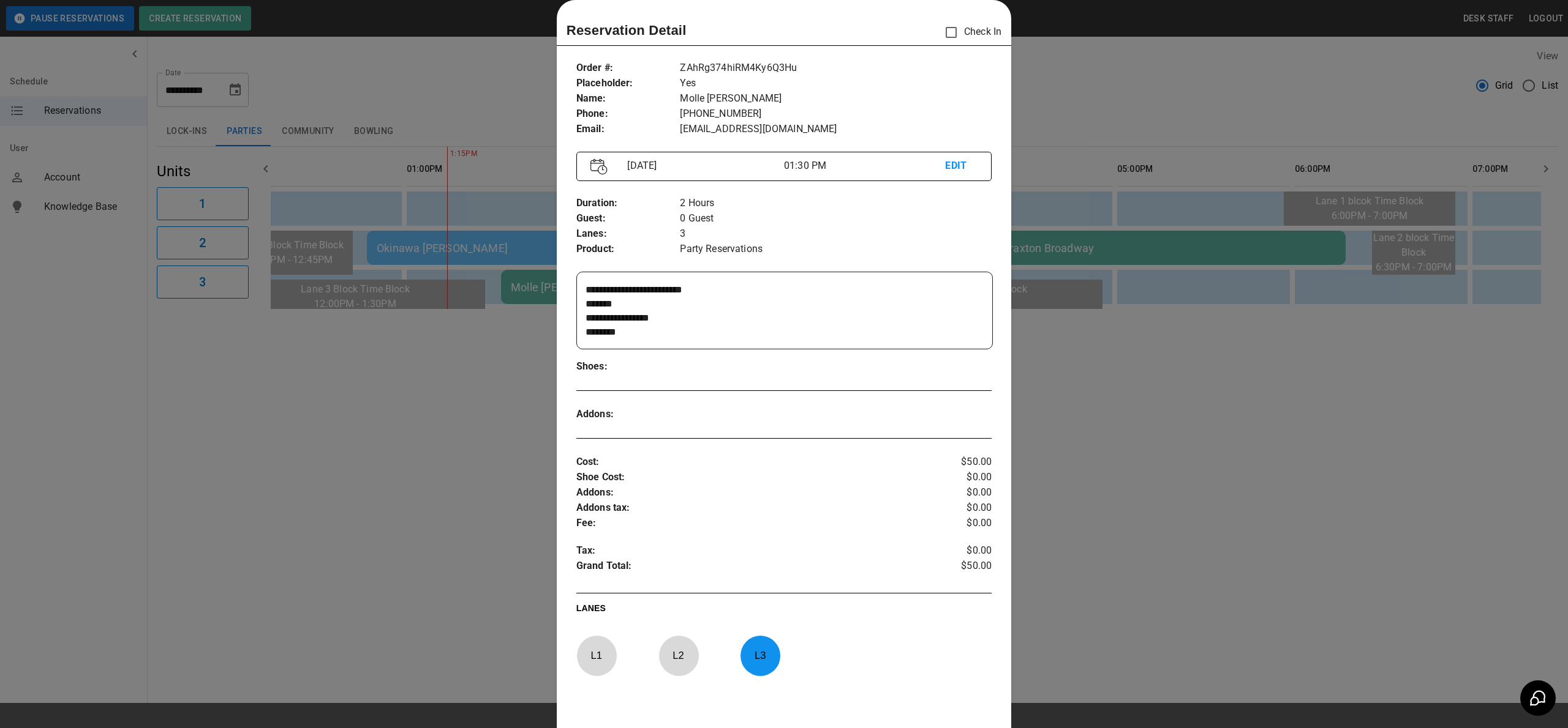
click at [1235, 295] on div at bounding box center [784, 364] width 1568 height 728
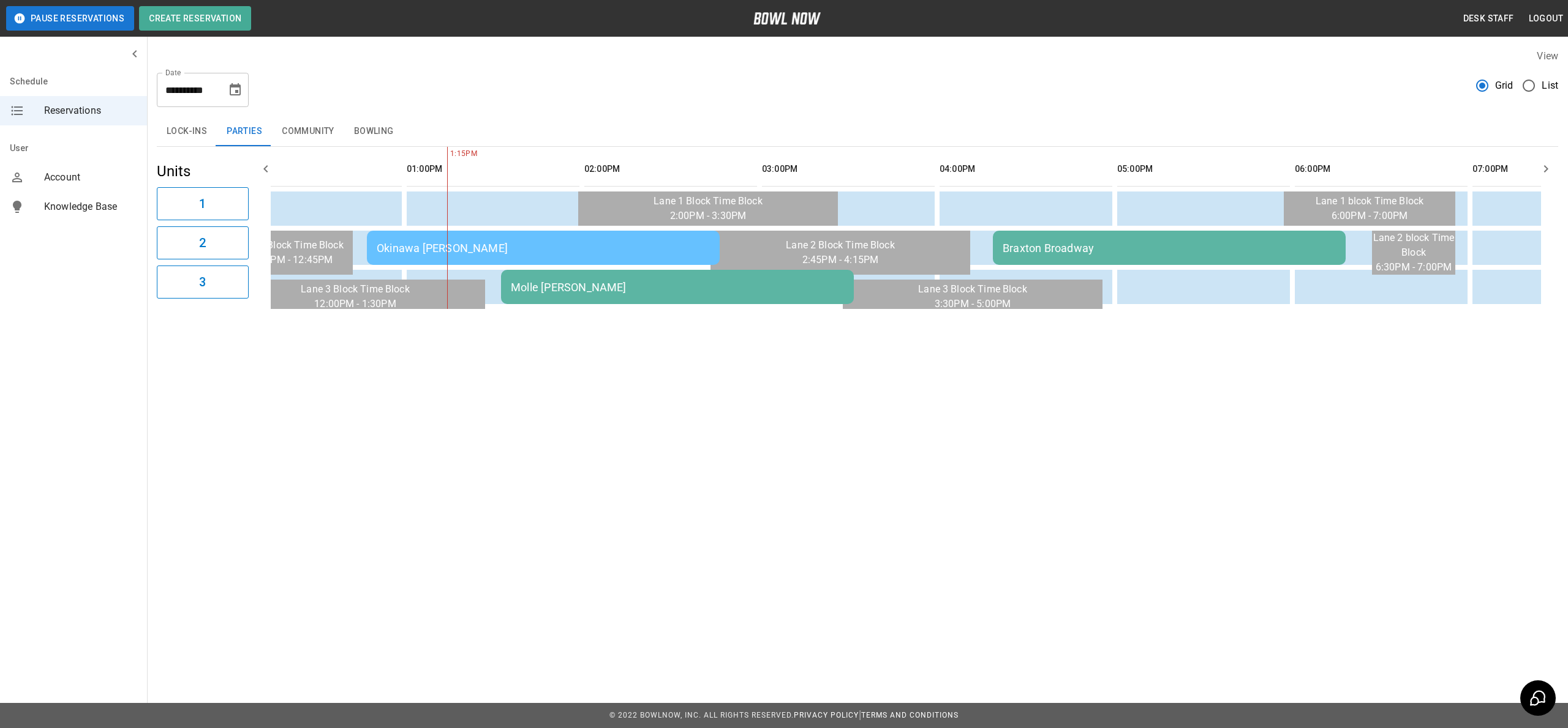
click at [1160, 243] on div "Braxton Broadway" at bounding box center [1168, 248] width 333 height 13
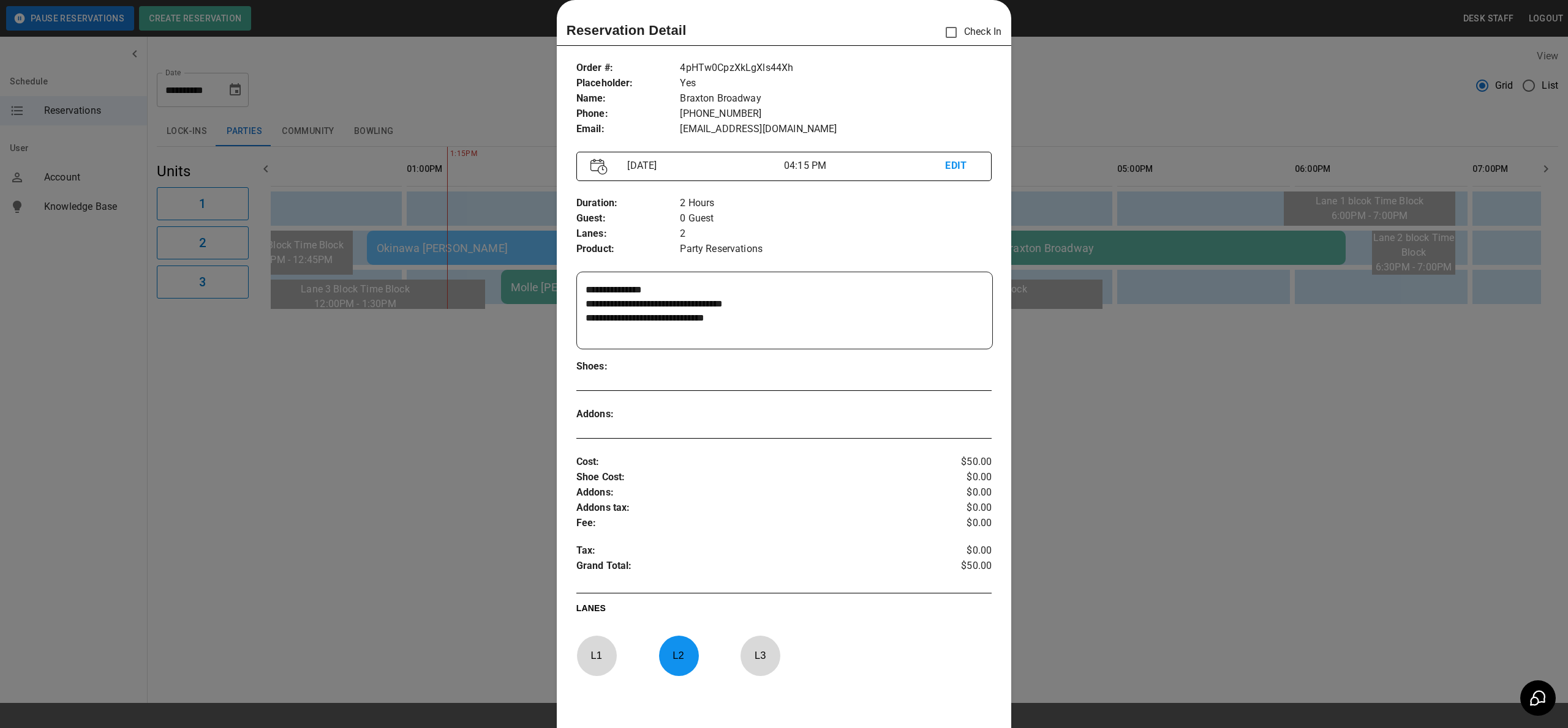
click at [1171, 323] on div at bounding box center [784, 364] width 1568 height 728
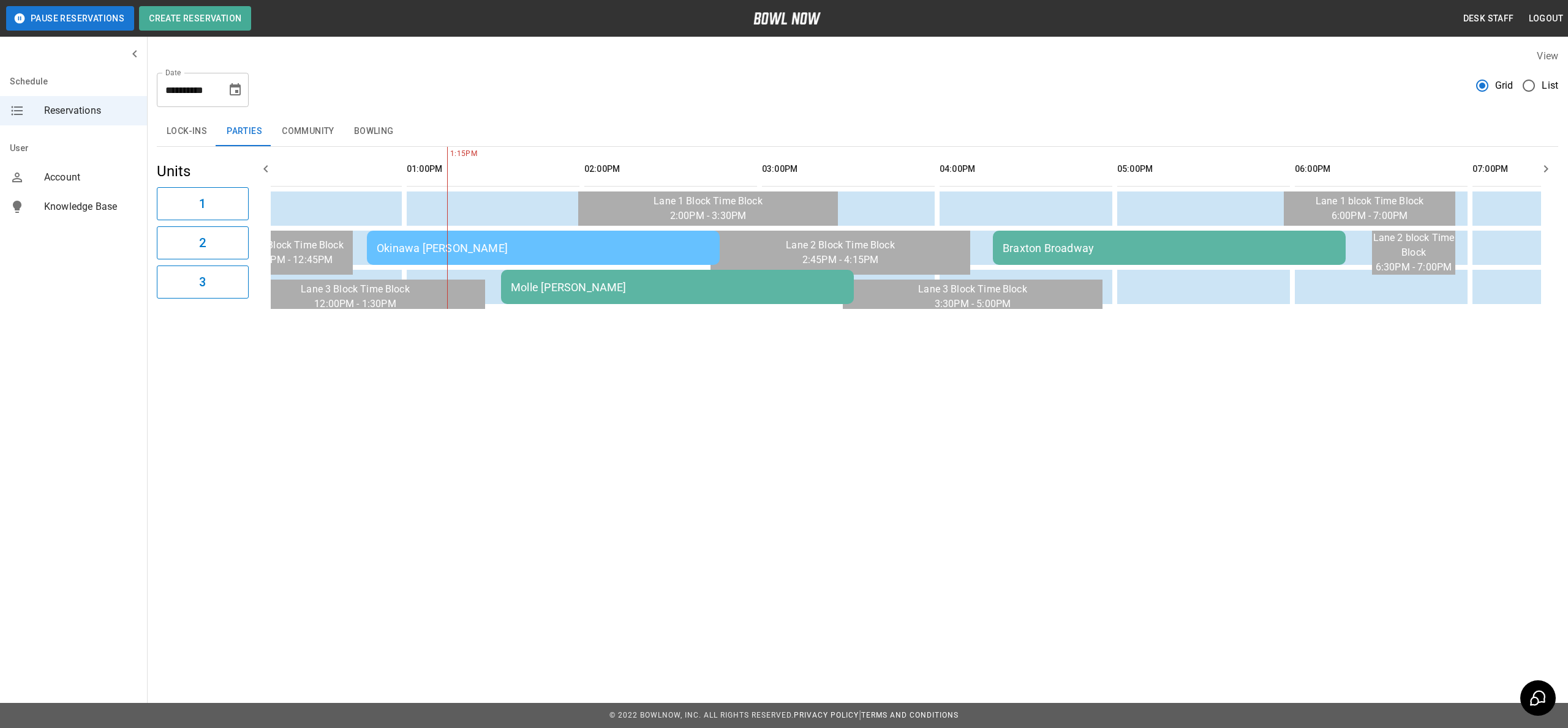
drag, startPoint x: 725, startPoint y: 328, endPoint x: 743, endPoint y: 329, distance: 18.0
click at [743, 319] on div "**********" at bounding box center [856, 180] width 1421 height 280
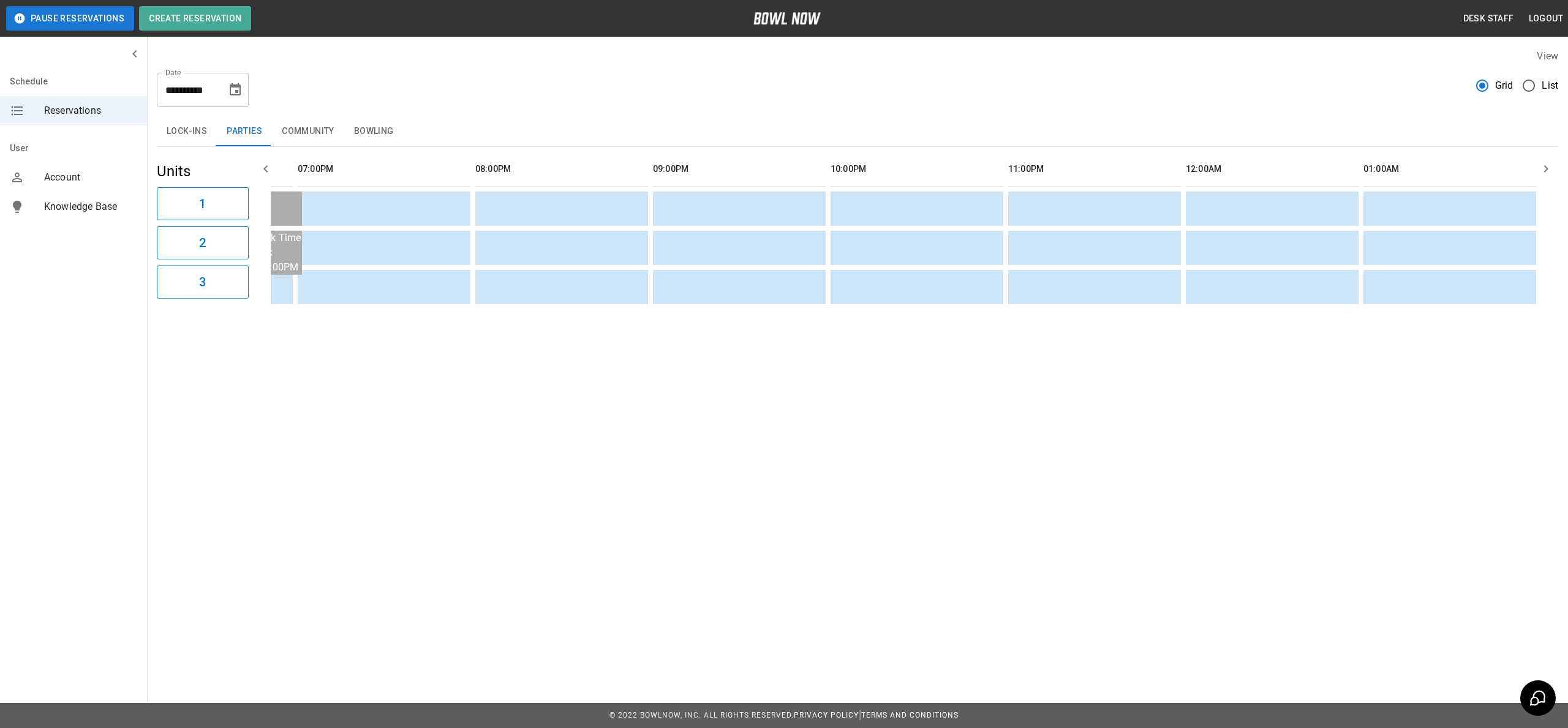
scroll to position [0, 1588]
